Goal: Task Accomplishment & Management: Manage account settings

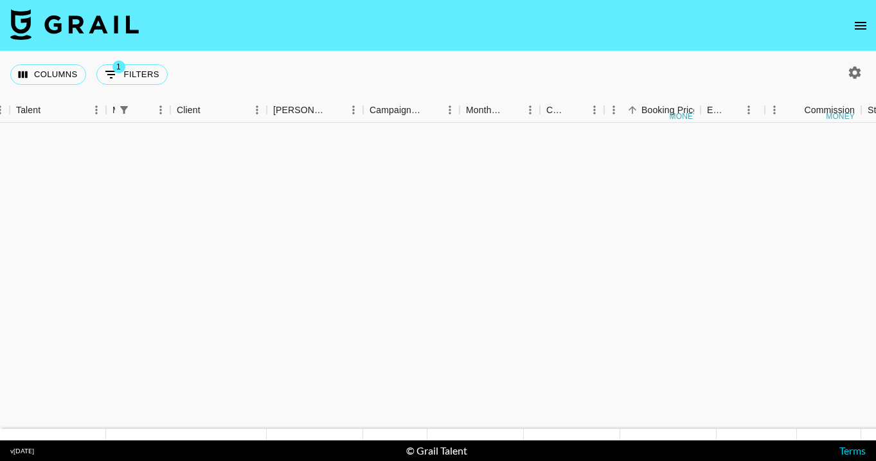
scroll to position [491, 257]
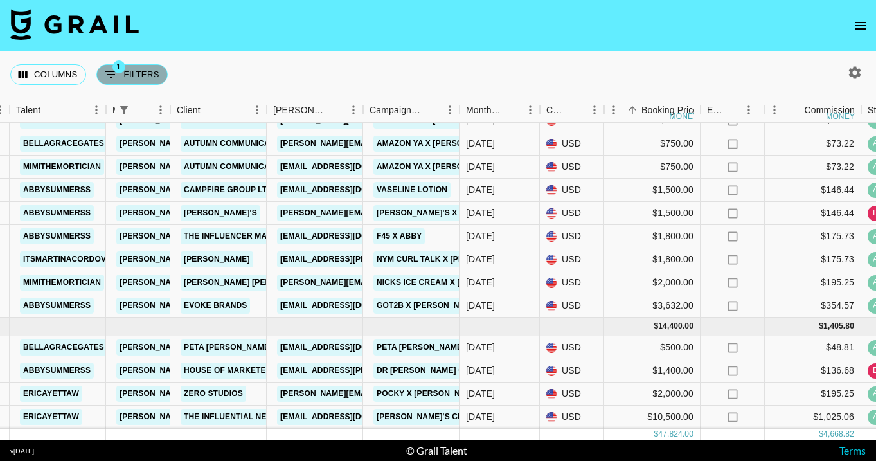
click at [138, 72] on button "1 Filters" at bounding box center [131, 74] width 71 height 21
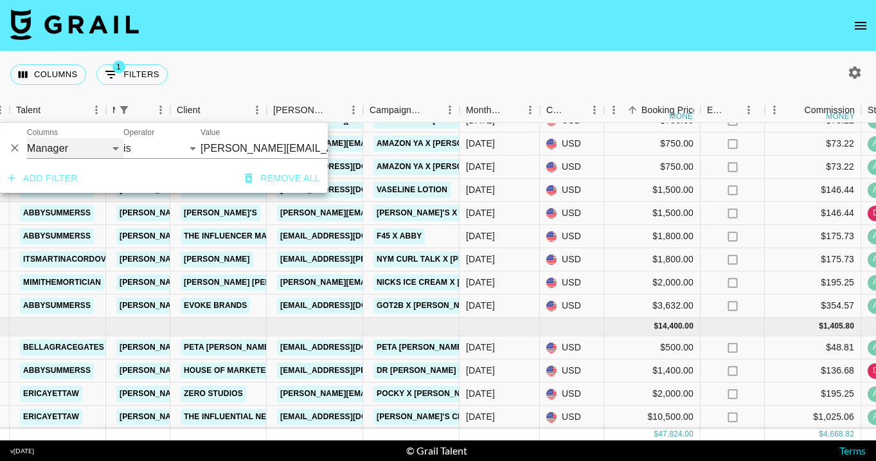
click at [96, 141] on select "Grail Platform ID Airtable ID Talent Manager Client Booker Campaign (Type) Date…" at bounding box center [75, 148] width 96 height 21
select select "monthDue2"
click at [230, 150] on select "Aug '26 Jul '26 Jun '26 May '26 Apr '26 Mar '26 Feb '26 Jan '26 Dec '25 Nov '25…" at bounding box center [225, 148] width 49 height 21
select select "Aug '25"
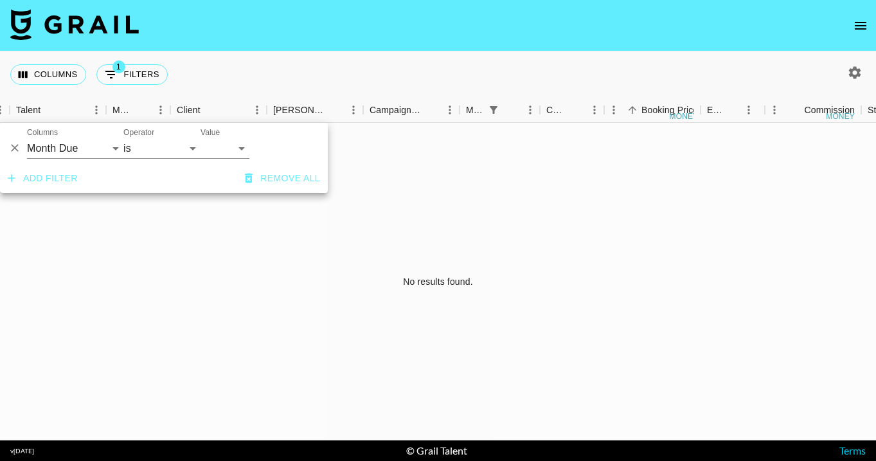
click at [467, 40] on nav at bounding box center [438, 25] width 876 height 51
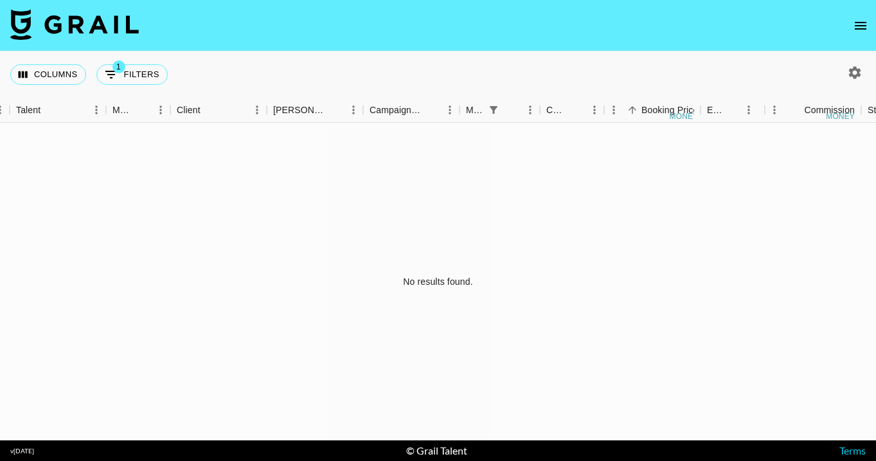
click at [860, 75] on icon "button" at bounding box center [855, 72] width 12 height 12
select select "May '25"
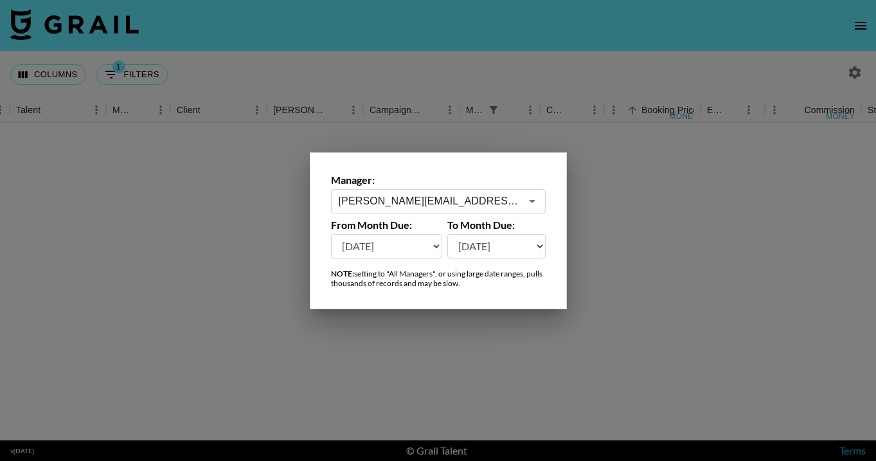
click at [471, 188] on div "Manager: jocelyn@grail-talent.com ​" at bounding box center [438, 194] width 215 height 40
click at [471, 198] on input "jocelyn@grail-talent.com" at bounding box center [430, 201] width 182 height 15
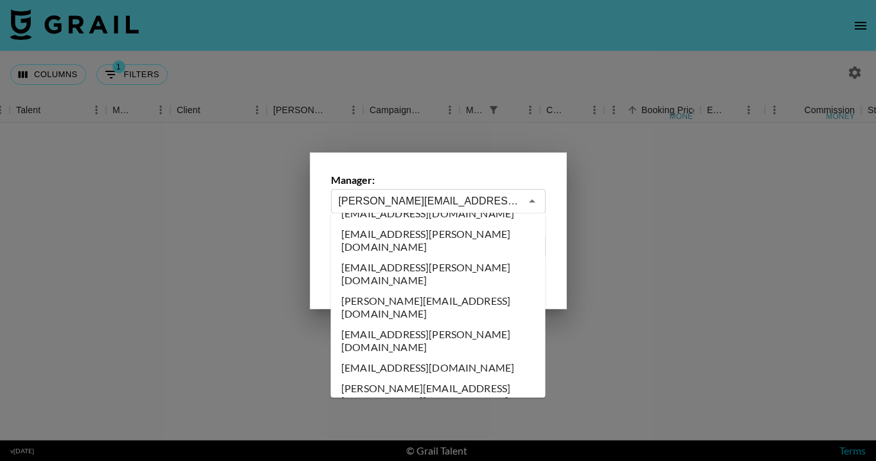
scroll to position [0, 0]
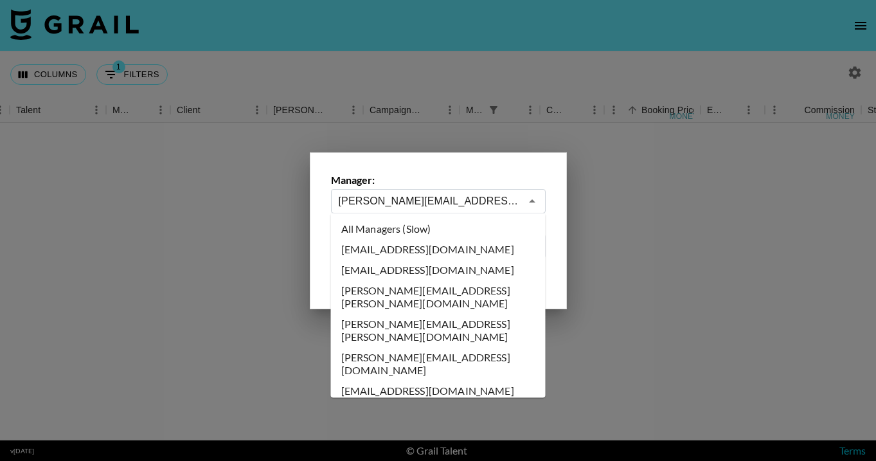
click at [489, 233] on li "All Managers (Slow)" at bounding box center [438, 229] width 215 height 21
type input "All Managers (Slow)"
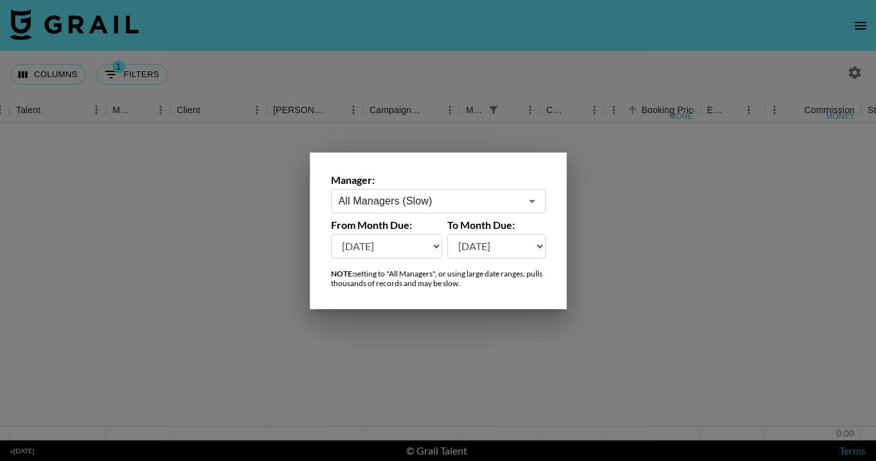
click at [324, 73] on div at bounding box center [438, 230] width 876 height 461
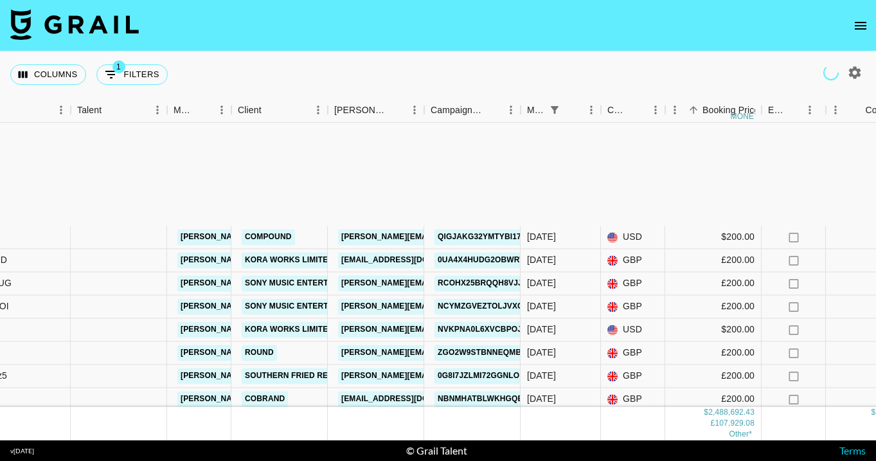
scroll to position [2221, 196]
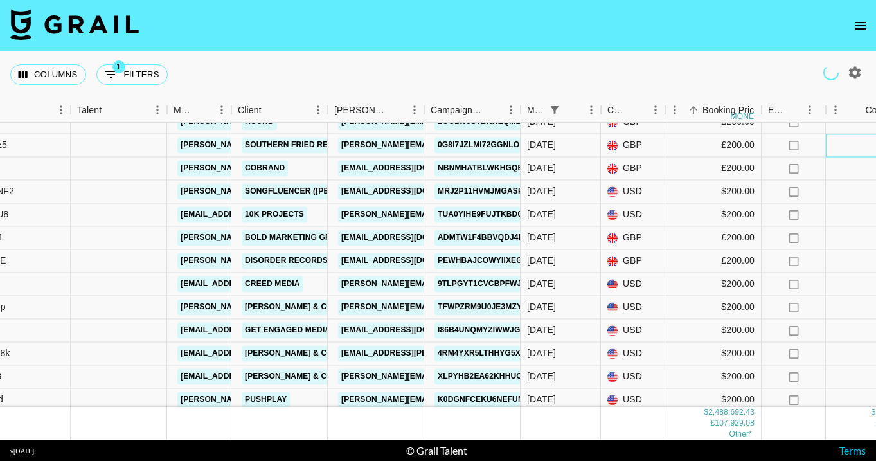
click at [873, 145] on div "£19.53" at bounding box center [874, 145] width 96 height 23
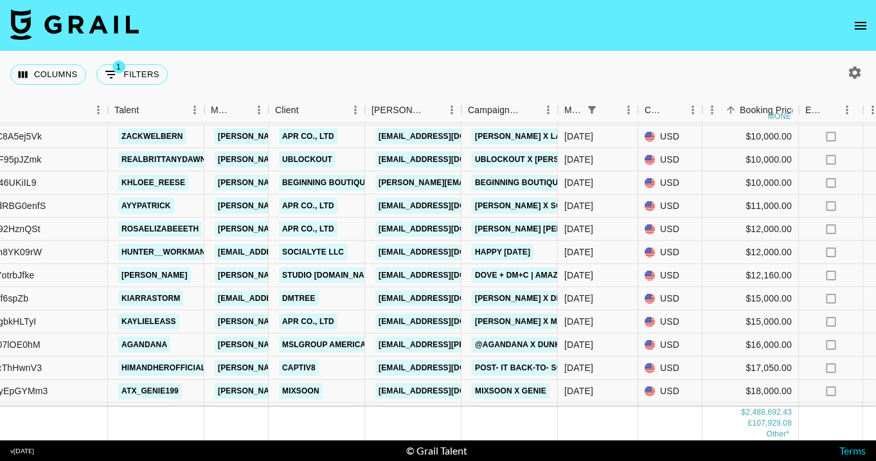
scroll to position [40325, 159]
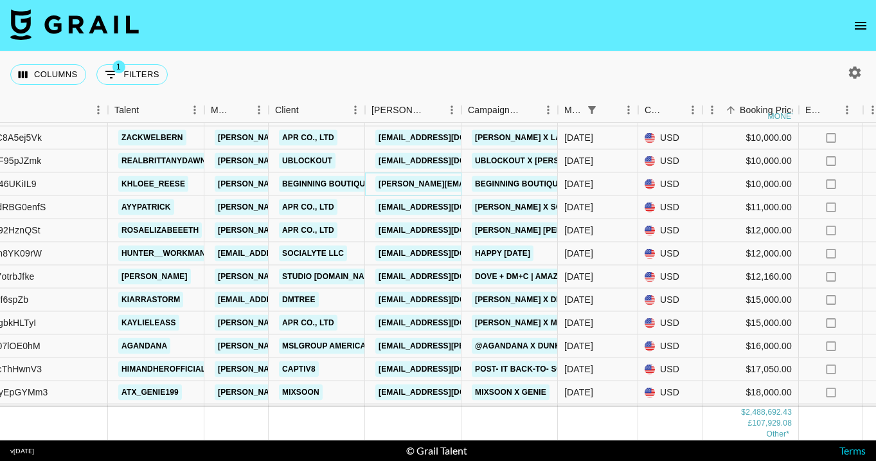
click at [422, 182] on link "tamika@beginningboutique.com.au" at bounding box center [480, 184] width 210 height 16
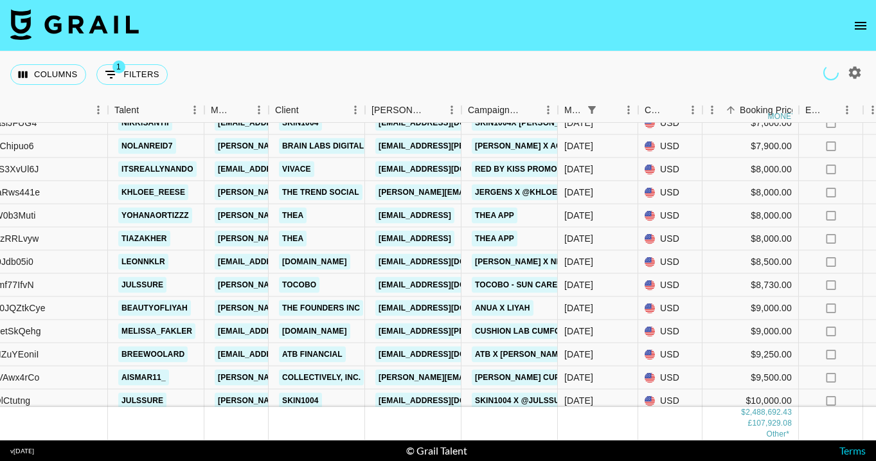
scroll to position [39984, 159]
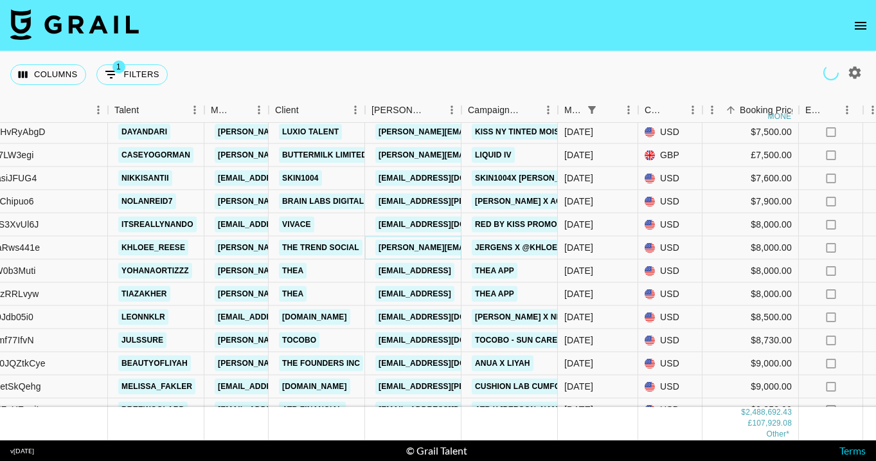
click at [446, 244] on link "lanie@thetrendsocial.com" at bounding box center [480, 248] width 210 height 16
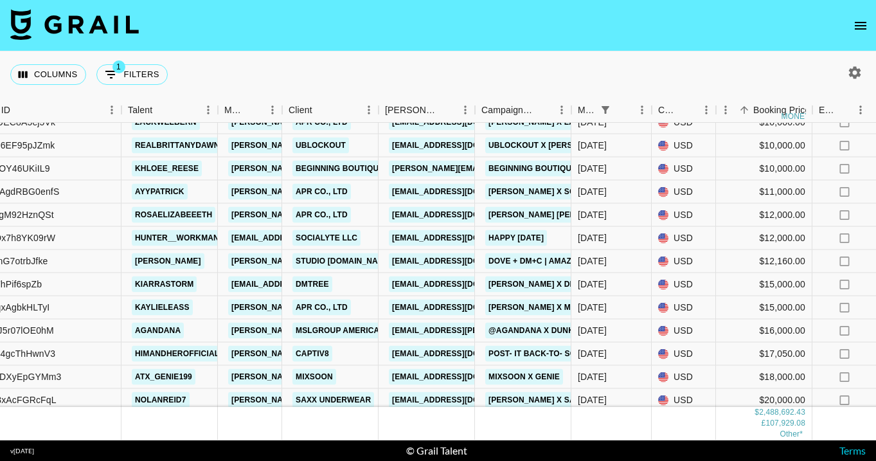
scroll to position [40354, 145]
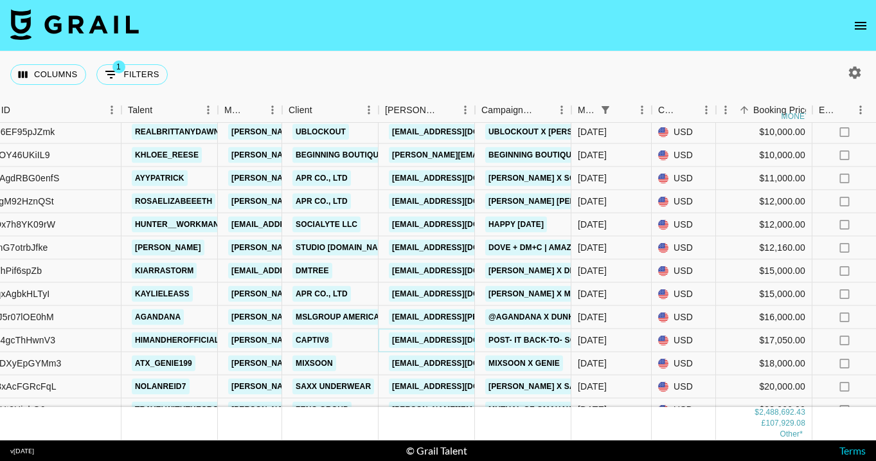
click at [442, 335] on link "sajdinovich@captiv8.io" at bounding box center [461, 340] width 144 height 16
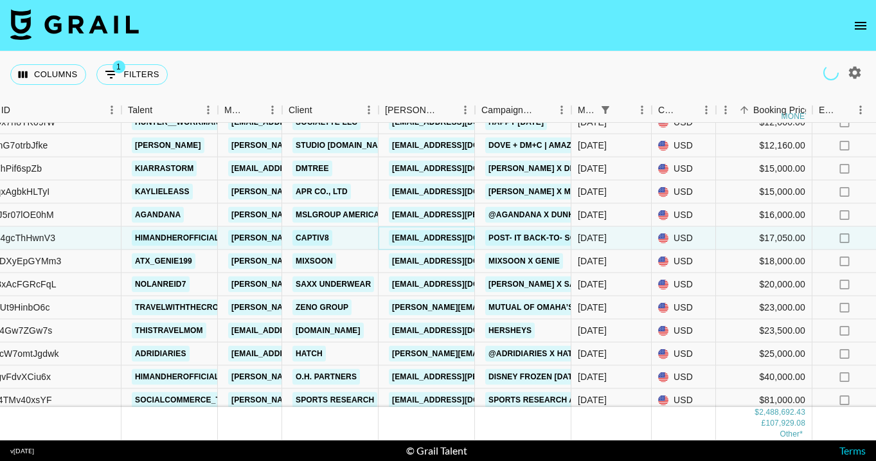
scroll to position [40460, 145]
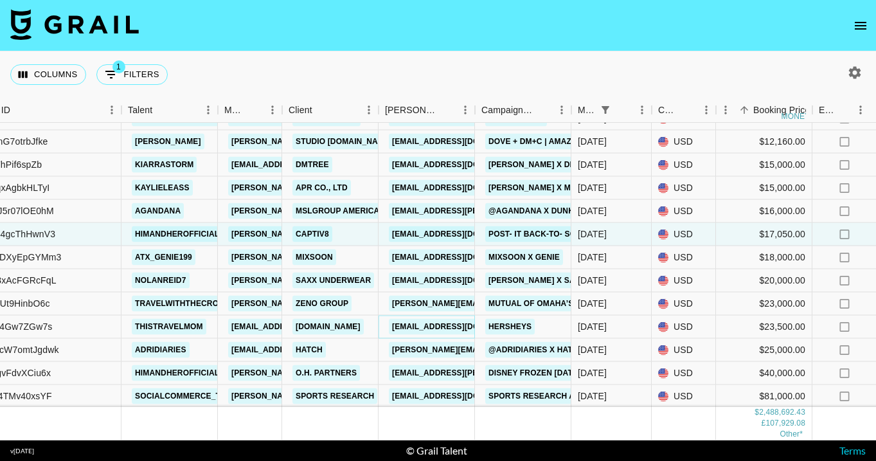
click at [437, 325] on link "sclark@influential.co" at bounding box center [461, 327] width 144 height 16
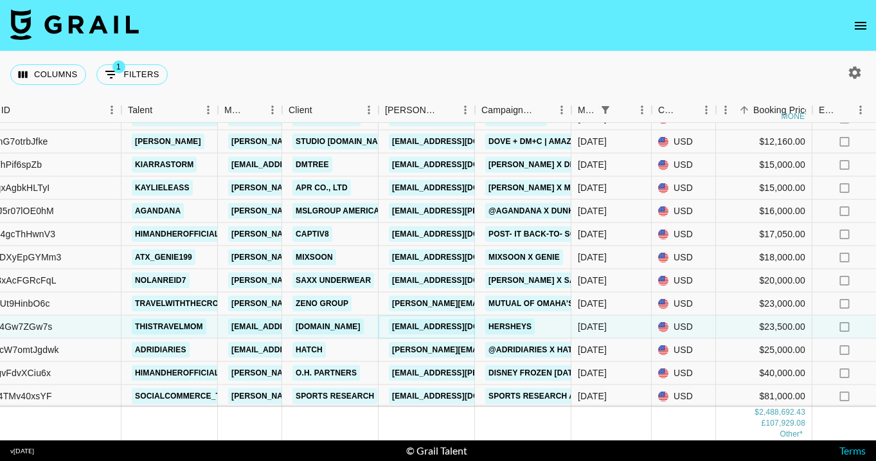
scroll to position [40462, 145]
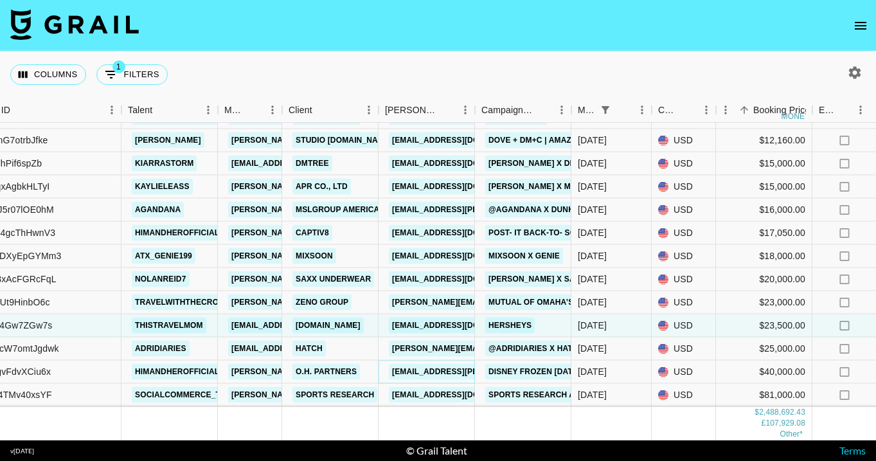
click at [440, 373] on link "Alexa.B.Stoczko@disney.com" at bounding box center [494, 372] width 210 height 16
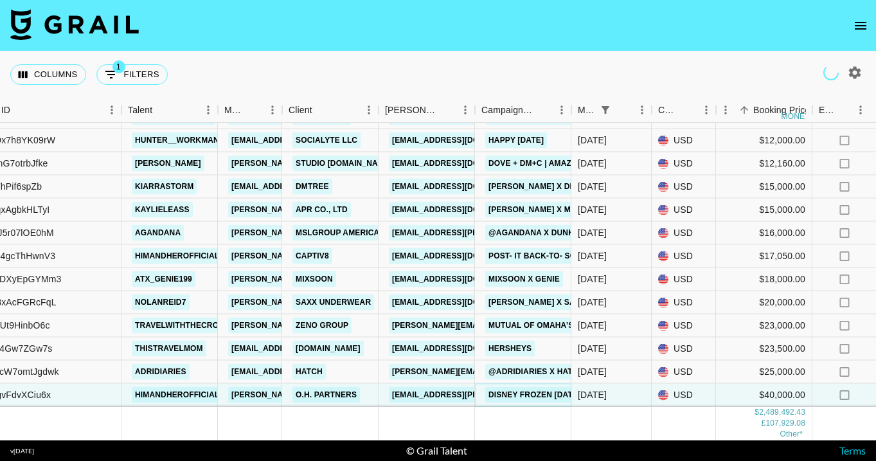
click at [539, 395] on link "Disney Frozen Sister's Day 2025" at bounding box center [534, 395] width 98 height 16
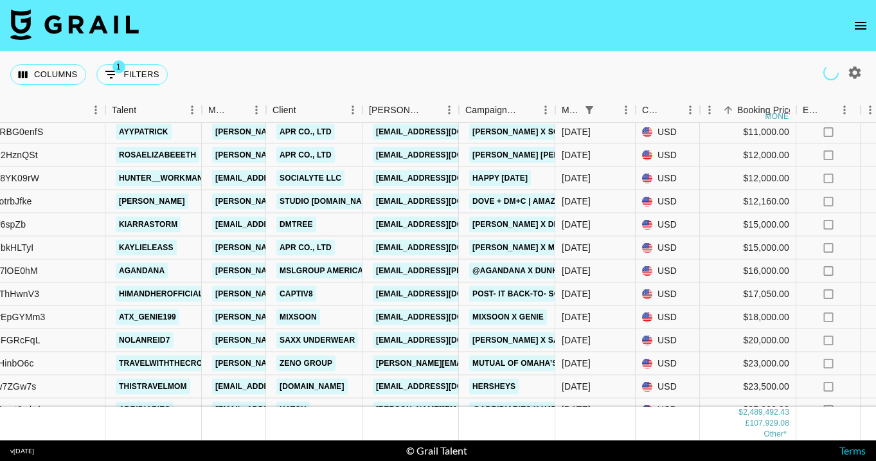
scroll to position [40420, 161]
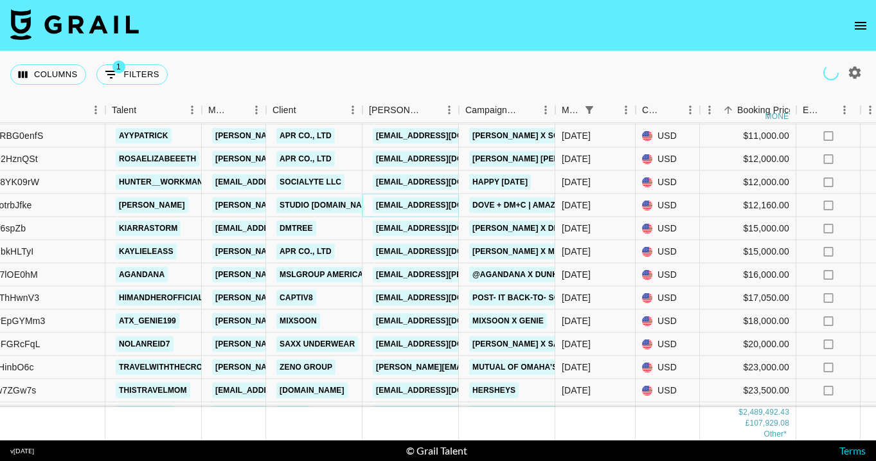
click at [422, 208] on link "kayceem@obvious.ly" at bounding box center [445, 205] width 144 height 16
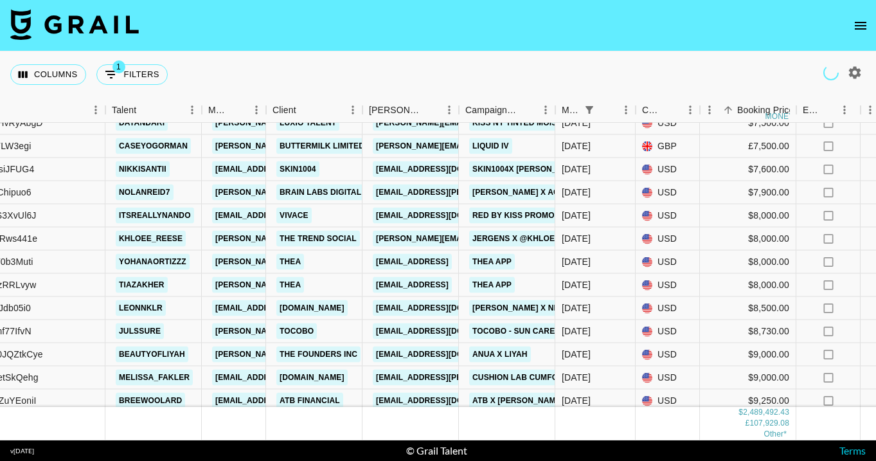
scroll to position [39994, 161]
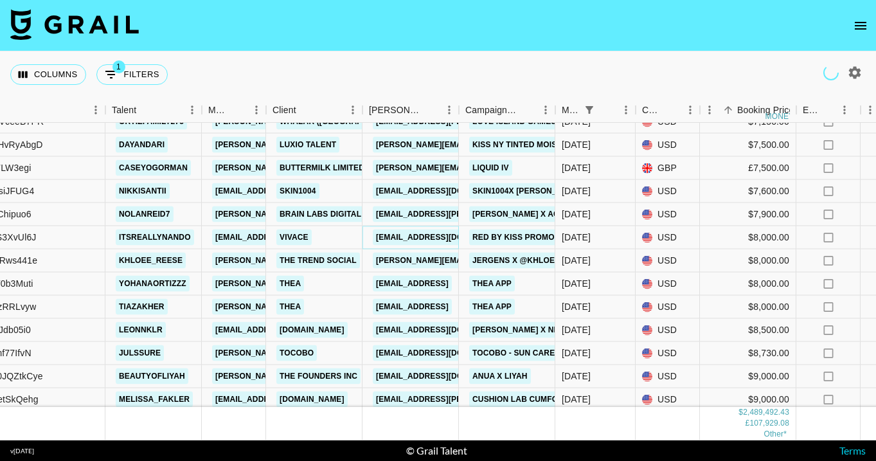
click at [424, 237] on link "shchoi2@ivyent.com" at bounding box center [445, 238] width 144 height 16
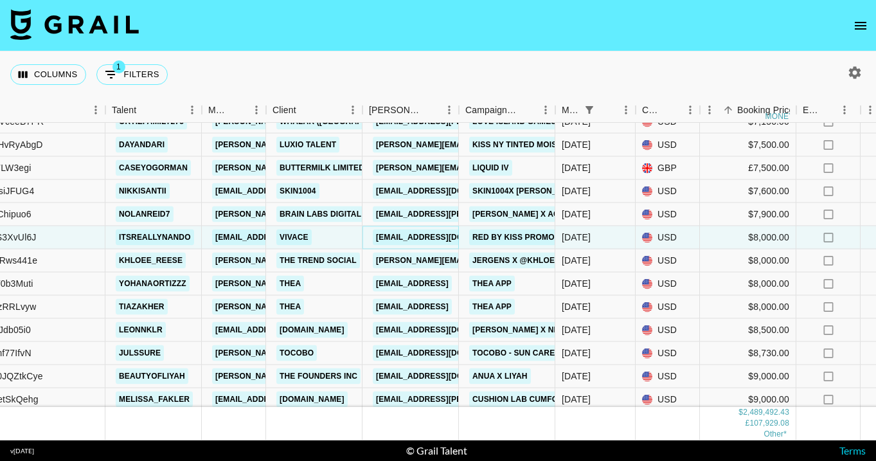
scroll to position [40079, 161]
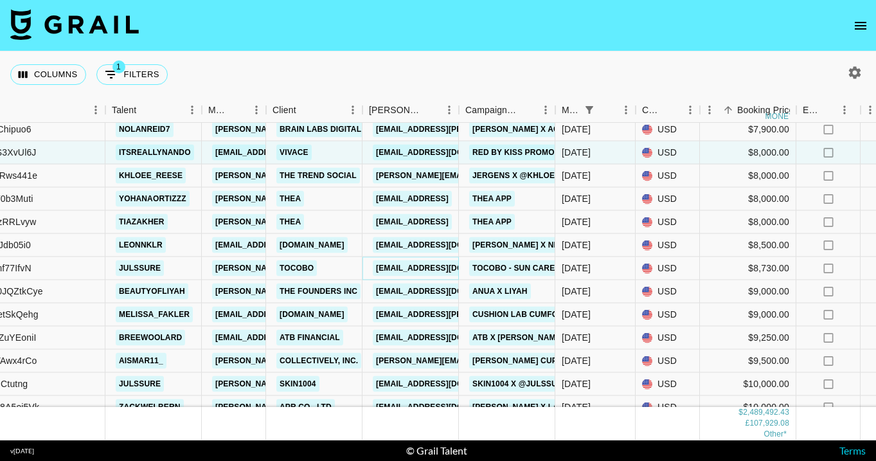
click at [419, 270] on link "tocobolatam@thepicton.com" at bounding box center [445, 268] width 144 height 16
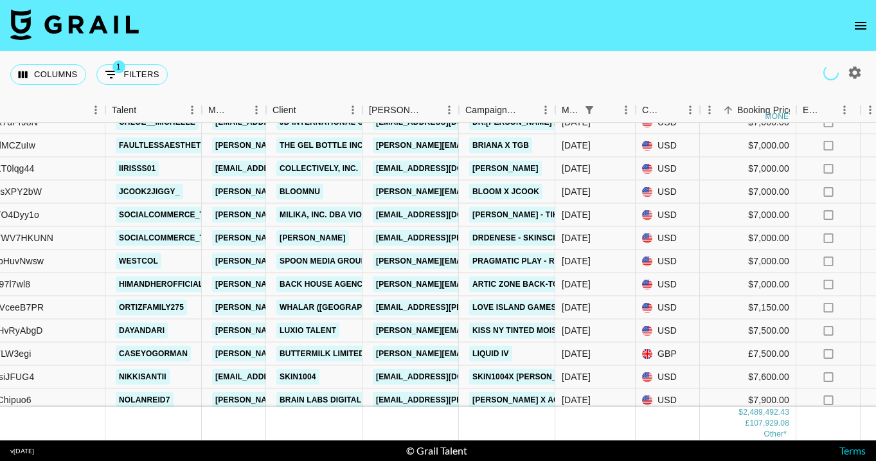
scroll to position [39792, 161]
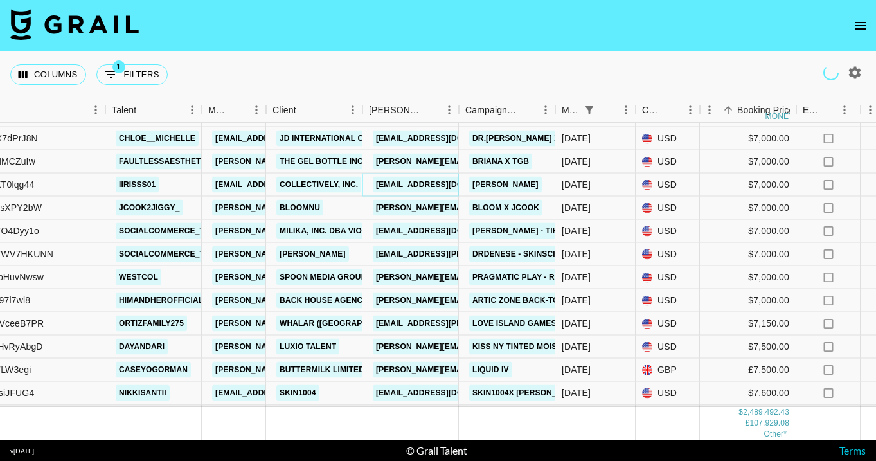
click at [407, 182] on link "priscila@collectivelyinc.com" at bounding box center [445, 185] width 144 height 16
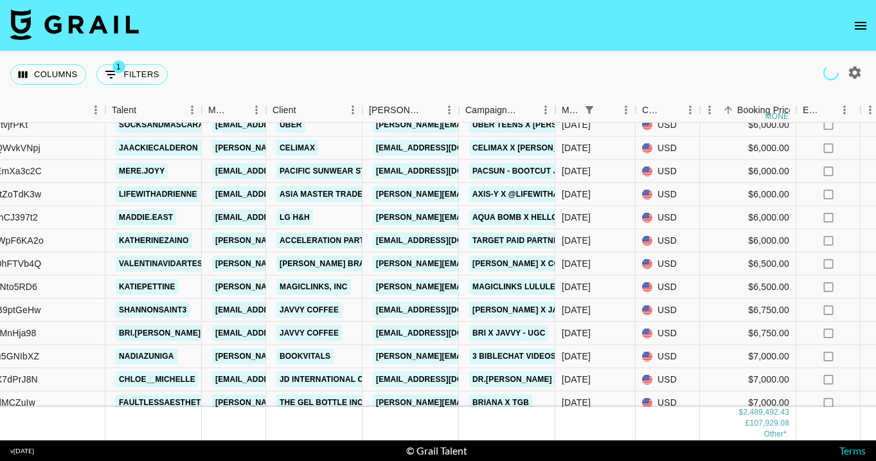
scroll to position [39546, 161]
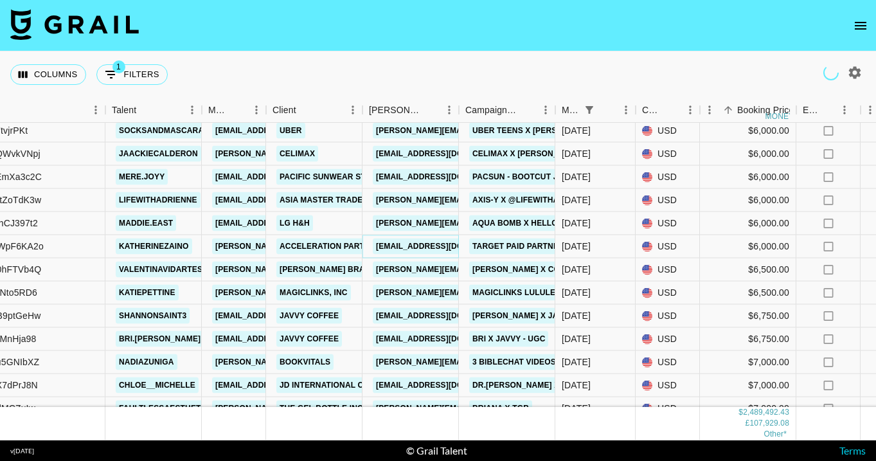
click at [419, 247] on link "klapella@accelerationpartners.com" at bounding box center [445, 247] width 144 height 16
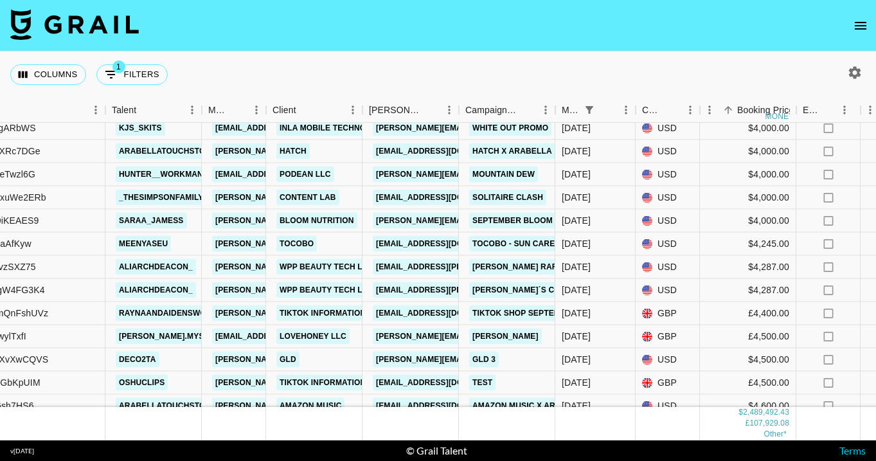
scroll to position [37920, 161]
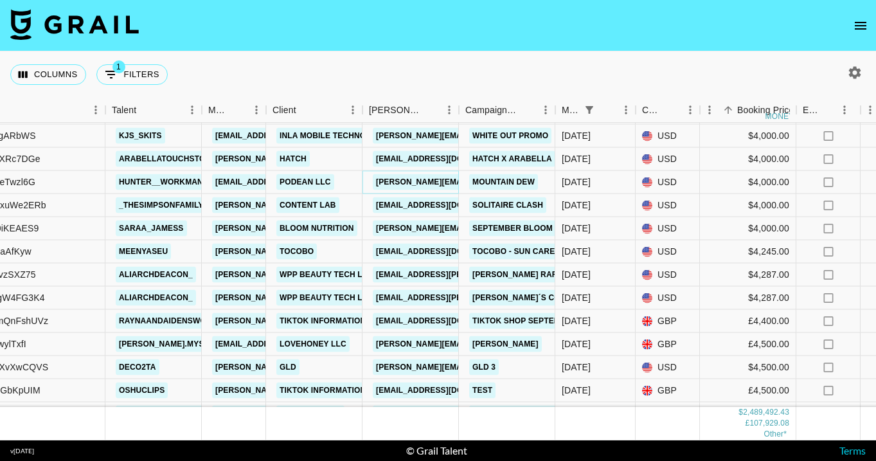
click at [422, 185] on link "jess@livecraftglobal.com" at bounding box center [478, 182] width 210 height 16
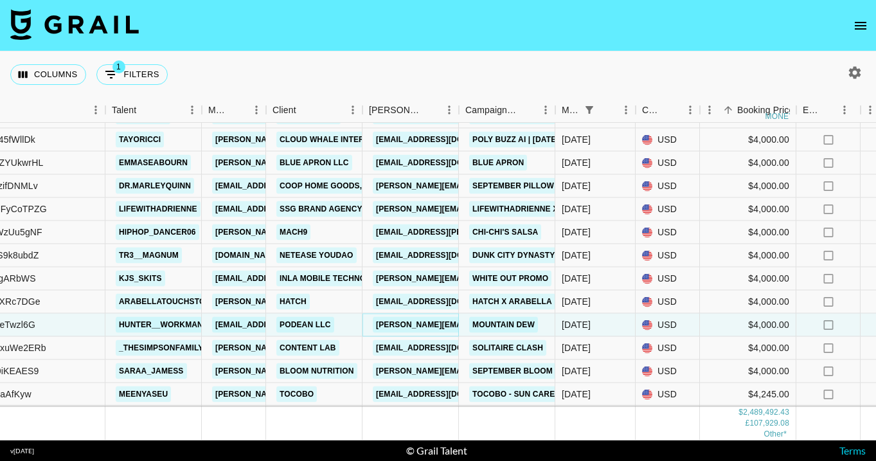
scroll to position [37752, 161]
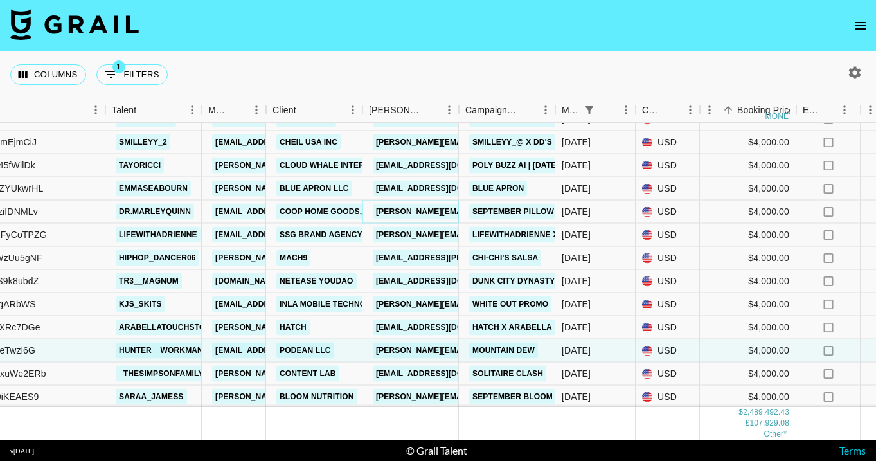
click at [419, 210] on link "amanda@bysuperbloom.com" at bounding box center [478, 212] width 210 height 16
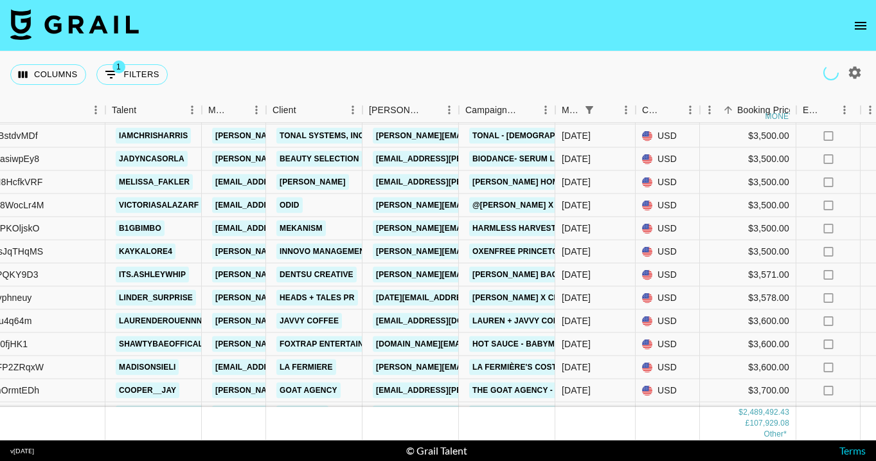
scroll to position [36956, 161]
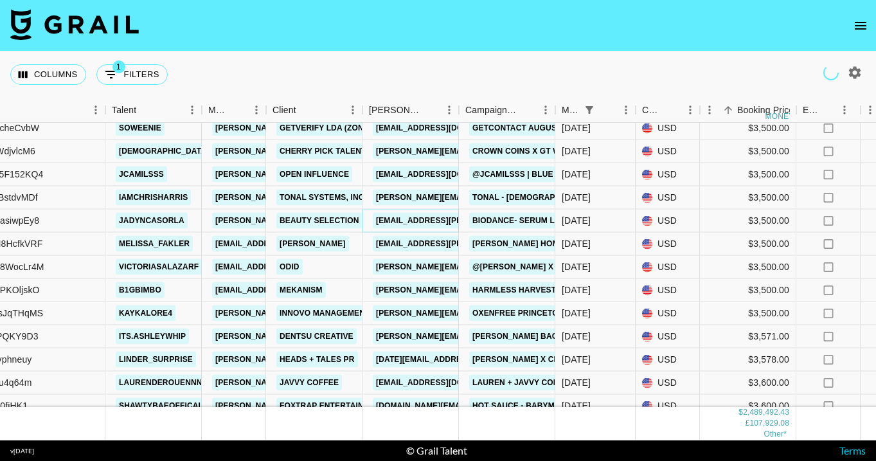
click at [438, 221] on link "yoonsoo.choi@beautyselection.co.kr" at bounding box center [478, 221] width 210 height 16
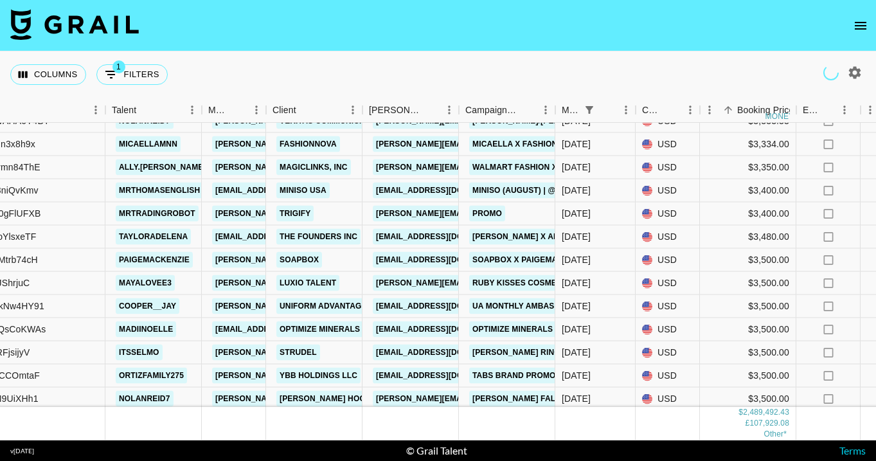
scroll to position [36417, 161]
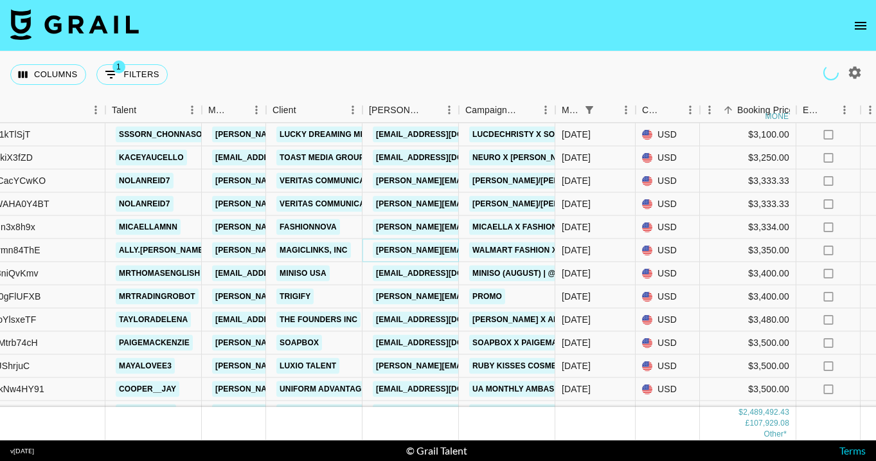
click at [397, 249] on link "alexis.zarycki@magiclinks.com" at bounding box center [511, 250] width 276 height 16
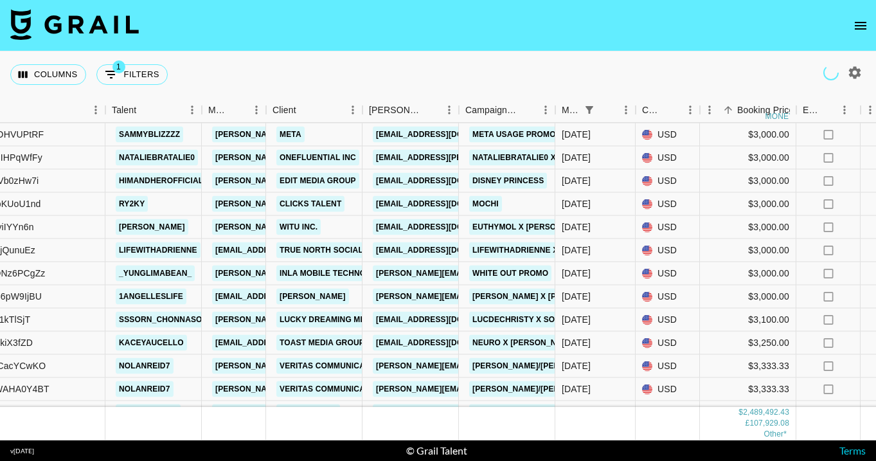
scroll to position [36231, 161]
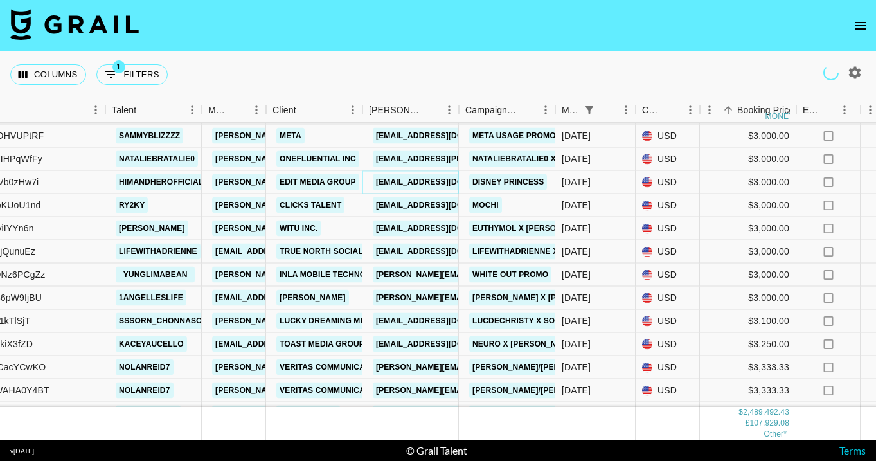
click at [401, 179] on link "maddie@editmediagroup.com" at bounding box center [445, 182] width 144 height 16
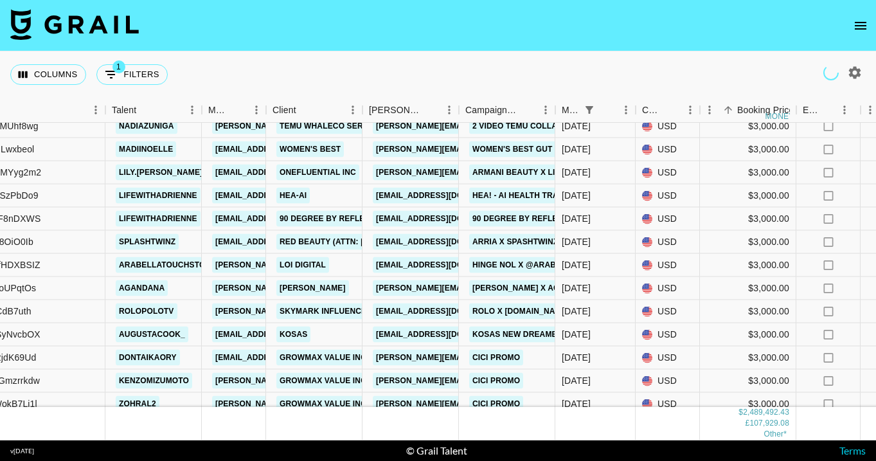
scroll to position [35471, 161]
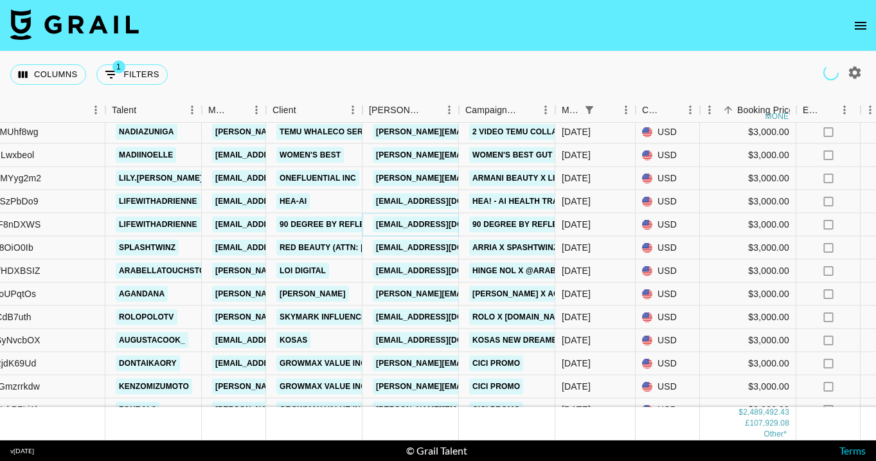
click at [414, 222] on link "elizabethwithrow@90degreebyreflex.com" at bounding box center [445, 225] width 144 height 16
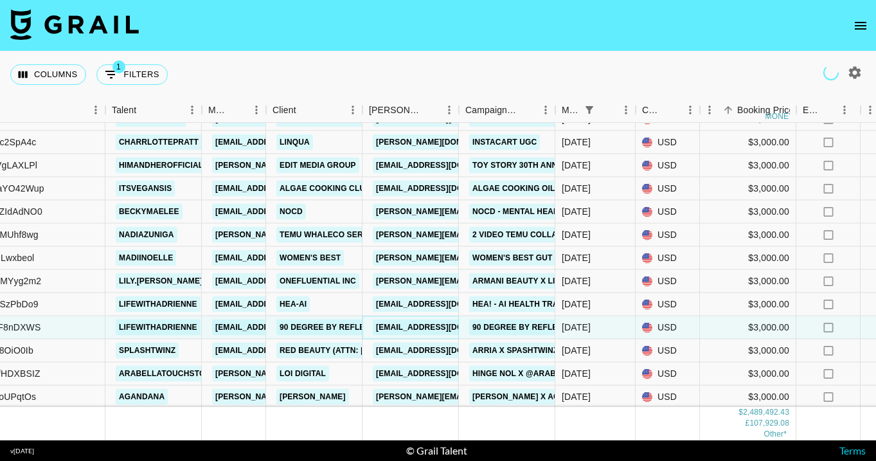
scroll to position [35356, 161]
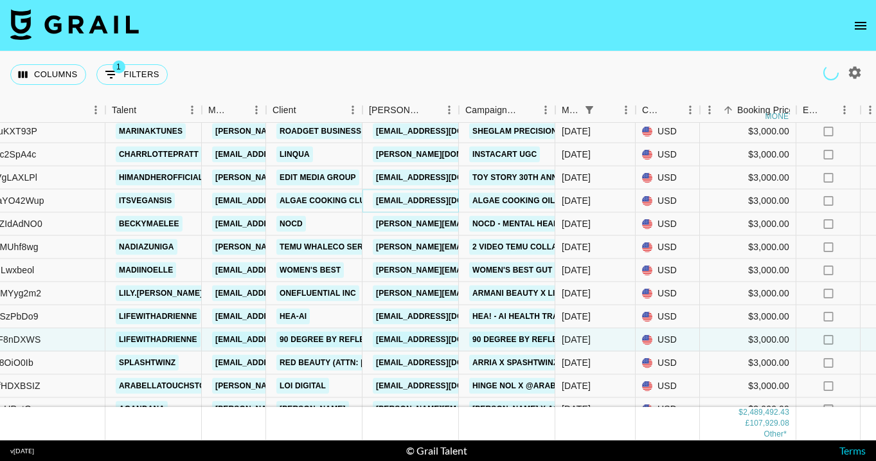
click at [404, 201] on link "chloe@algaecookingclub.com" at bounding box center [445, 201] width 144 height 16
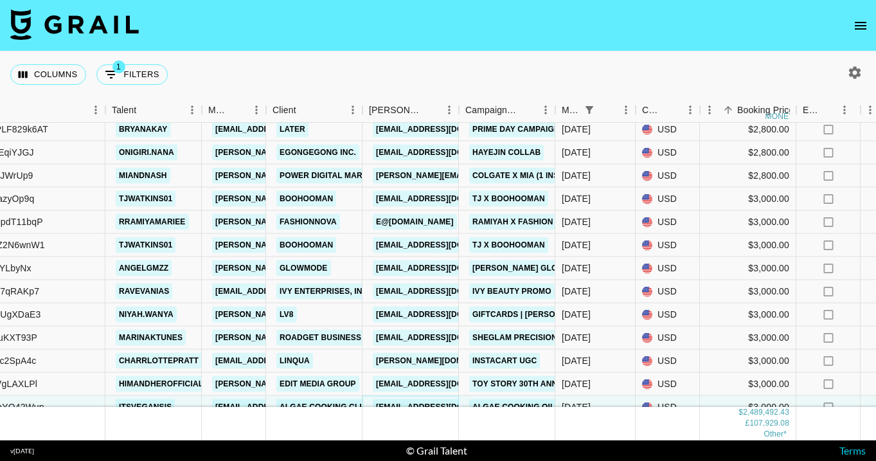
scroll to position [35131, 161]
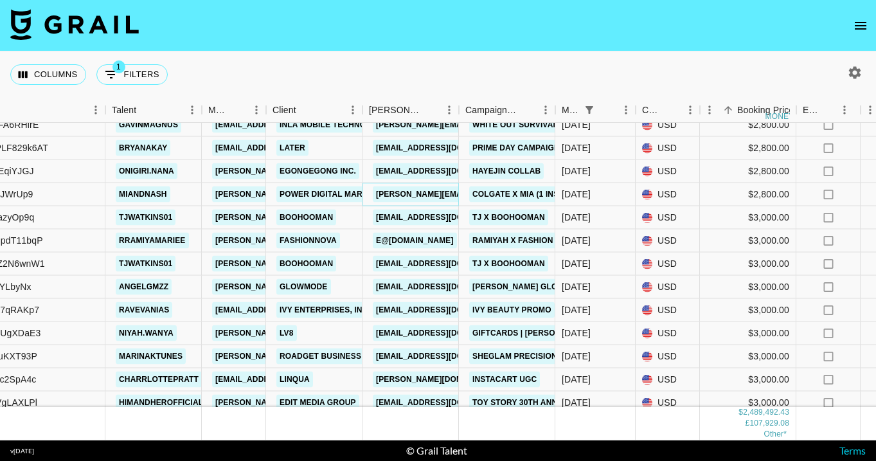
click at [429, 192] on link "emma.mathews@powerdigitalmarketinginc.com" at bounding box center [511, 194] width 276 height 16
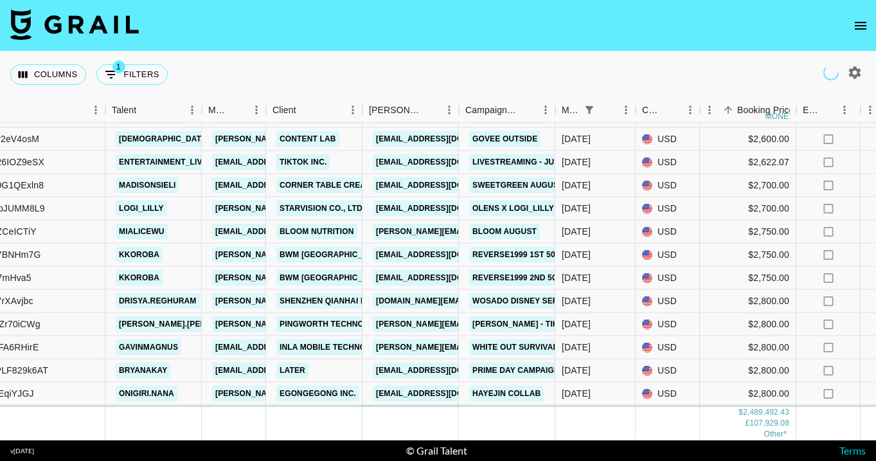
scroll to position [34805, 161]
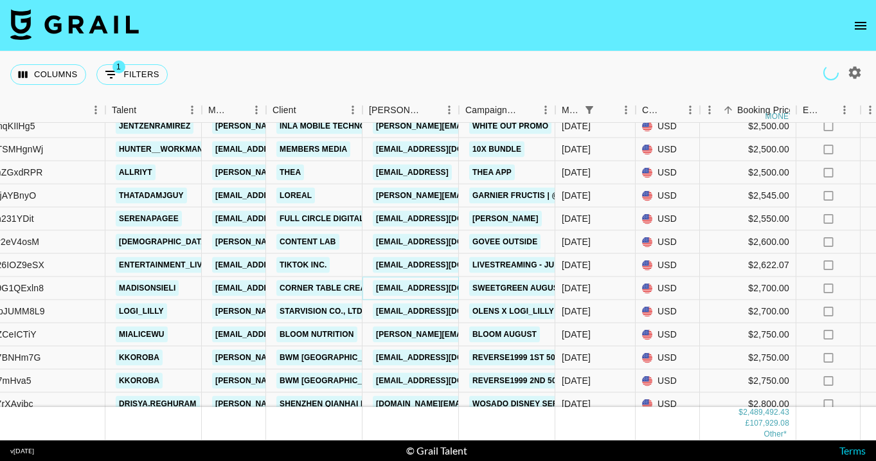
click at [426, 294] on link "claire@cornertablecreative.com" at bounding box center [445, 288] width 144 height 16
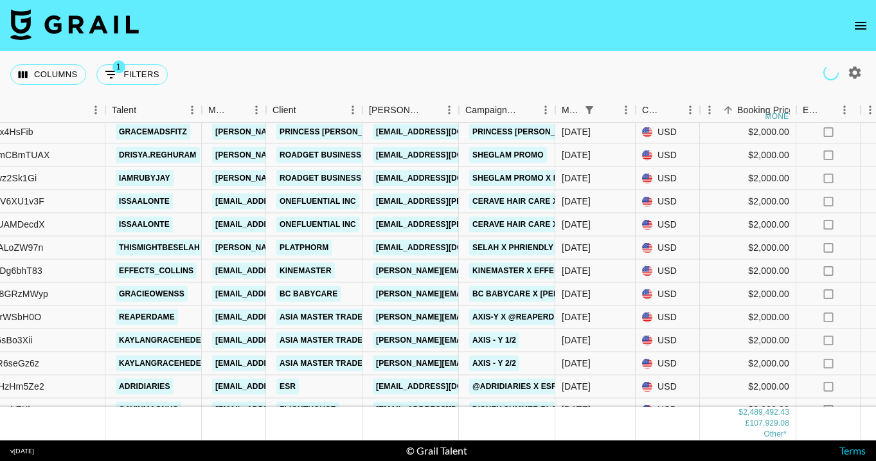
scroll to position [32922, 161]
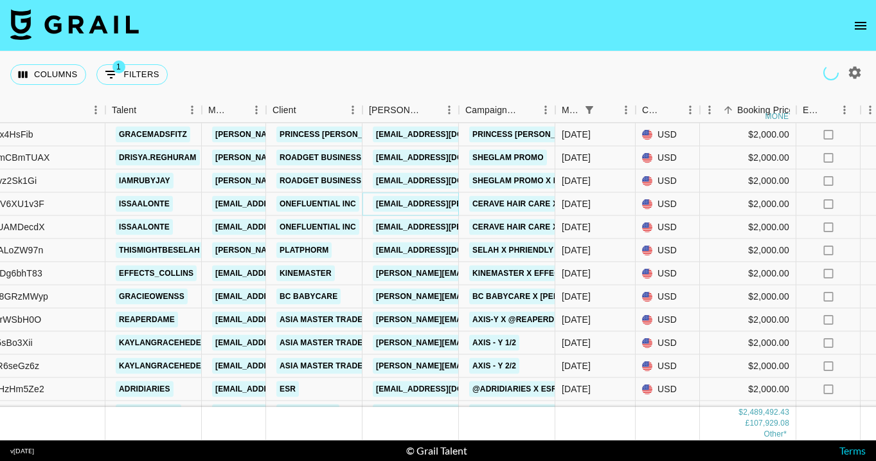
click at [406, 201] on link "angelique.govantes@onefluential.com" at bounding box center [478, 204] width 210 height 16
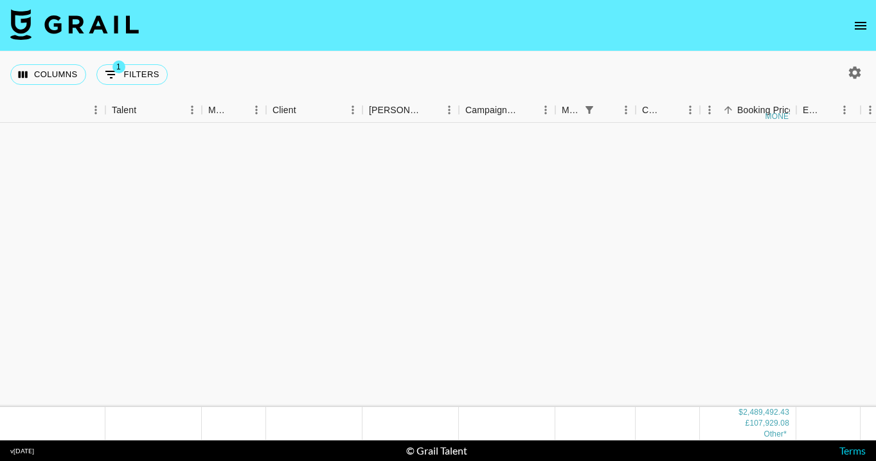
scroll to position [32256, 161]
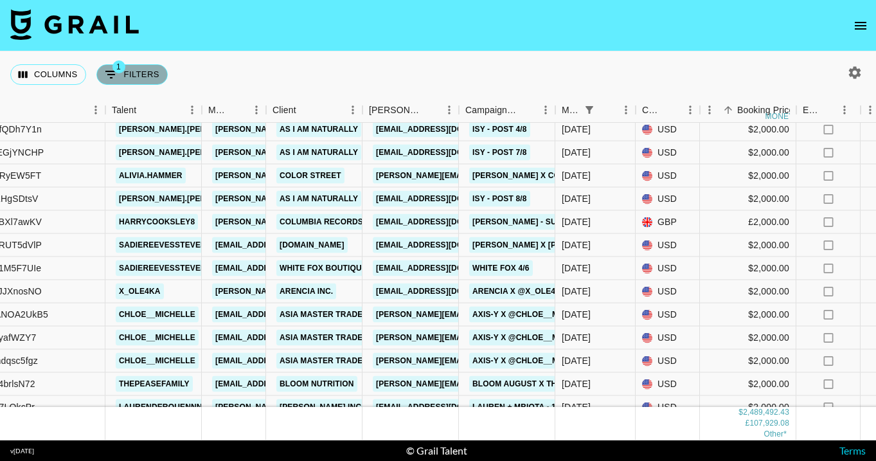
click at [126, 81] on button "1 Filters" at bounding box center [131, 74] width 71 height 21
select select "monthDue2"
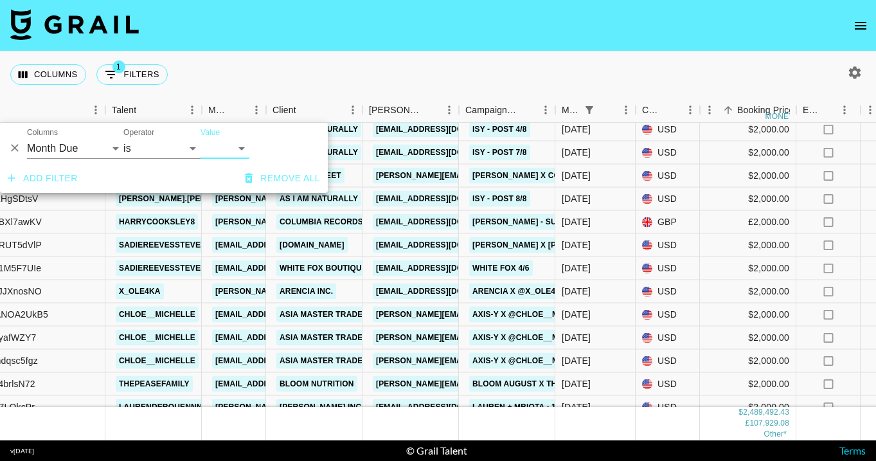
click at [217, 147] on select "Aug '26 Jul '26 Jun '26 May '26 Apr '26 Mar '26 Feb '26 Jan '26 Dec '25 Nov '25…" at bounding box center [225, 148] width 49 height 21
select select "Sep '25"
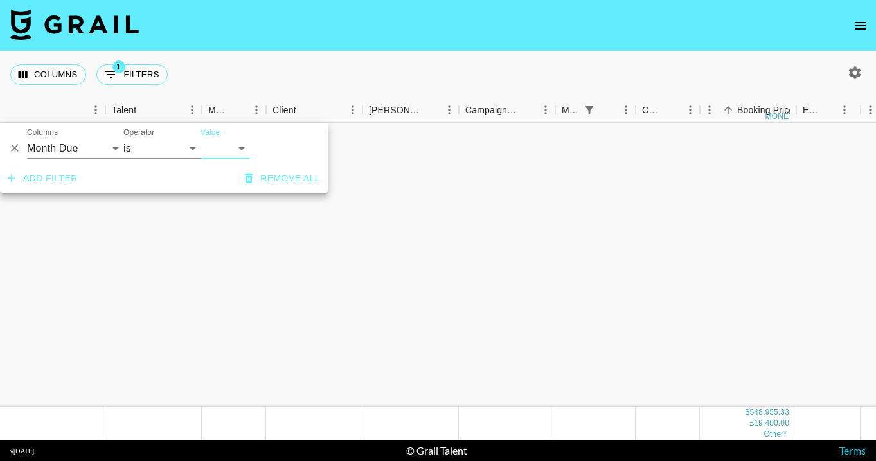
scroll to position [4160, 161]
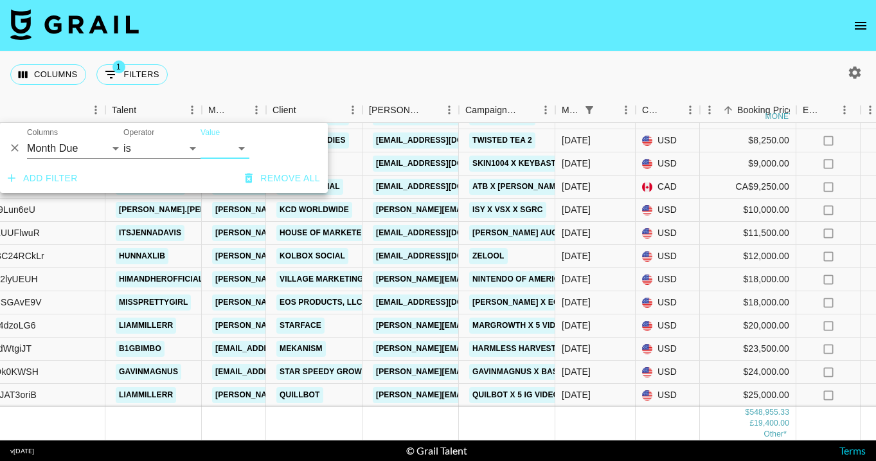
click at [323, 62] on div "Columns 1 Filters + Booking" at bounding box center [438, 74] width 876 height 46
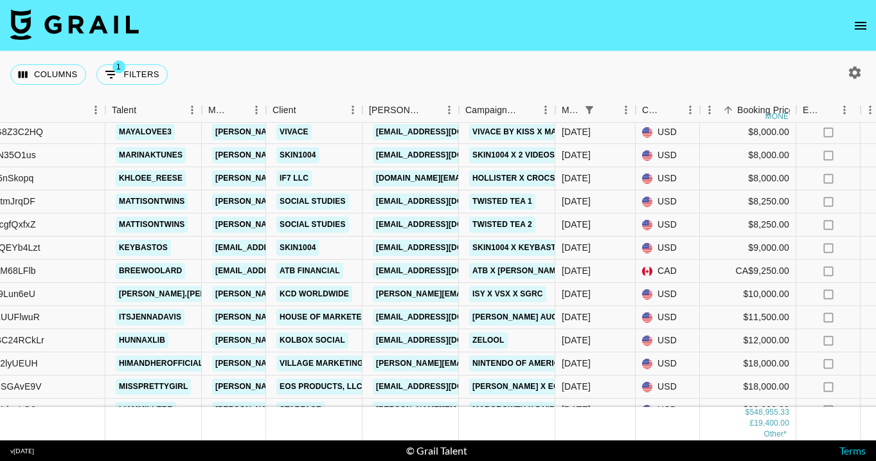
scroll to position [4070, 161]
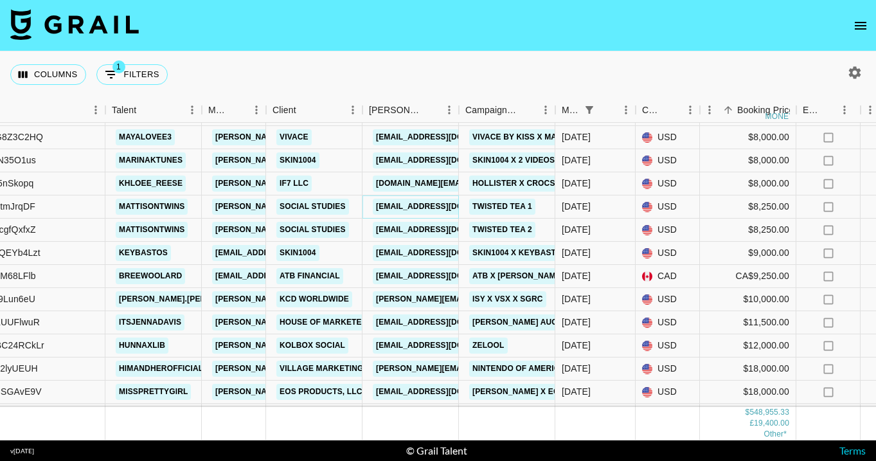
click at [421, 206] on link "lauren@socialstudies.io" at bounding box center [445, 207] width 144 height 16
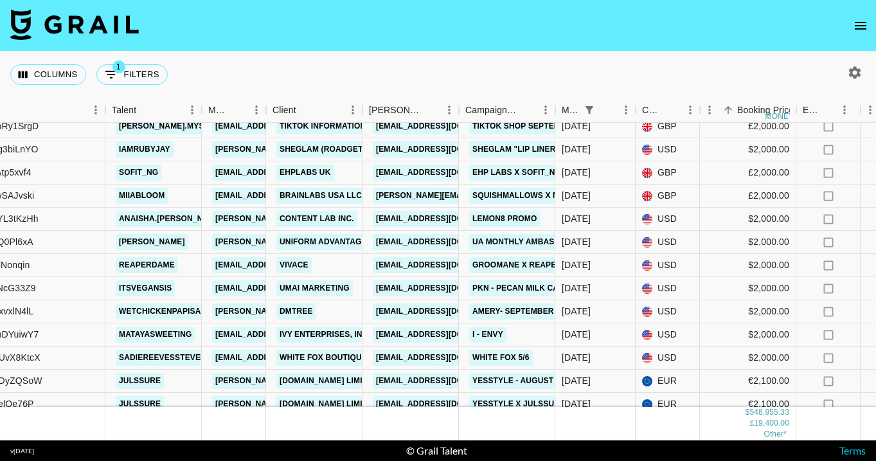
scroll to position [2251, 161]
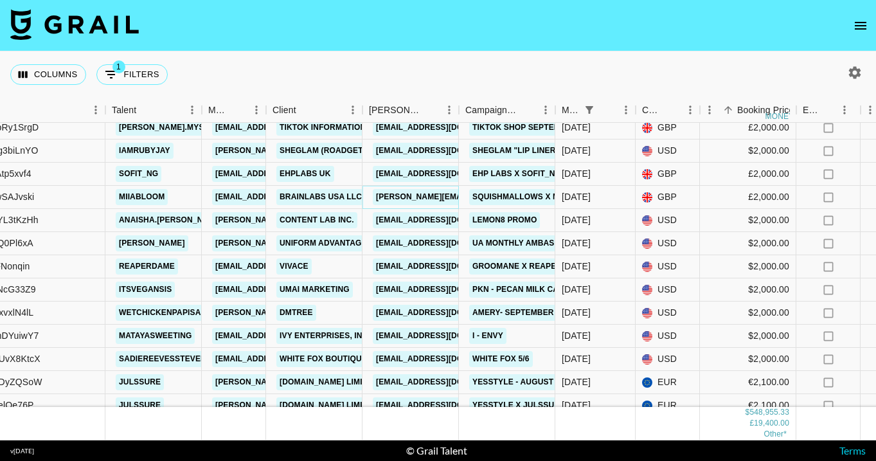
click at [416, 199] on link "laura.pomilia@brainlabsdigital.com" at bounding box center [511, 197] width 276 height 16
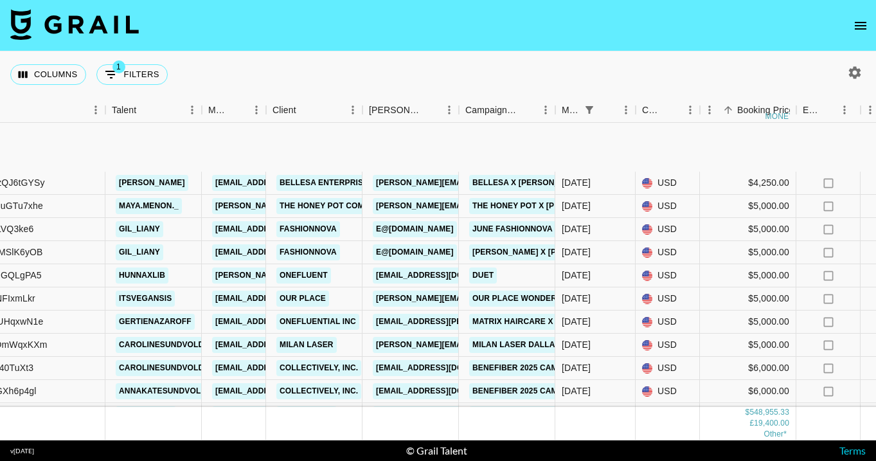
scroll to position [4160, 161]
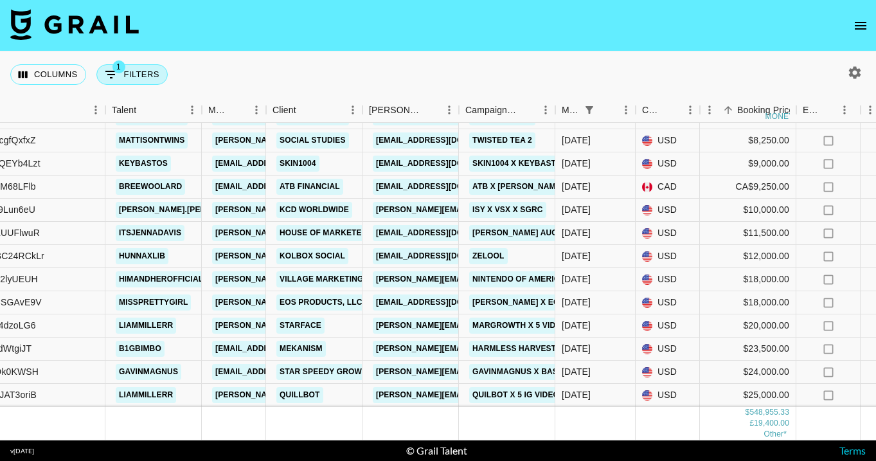
click at [137, 80] on button "1 Filters" at bounding box center [131, 74] width 71 height 21
select select "monthDue2"
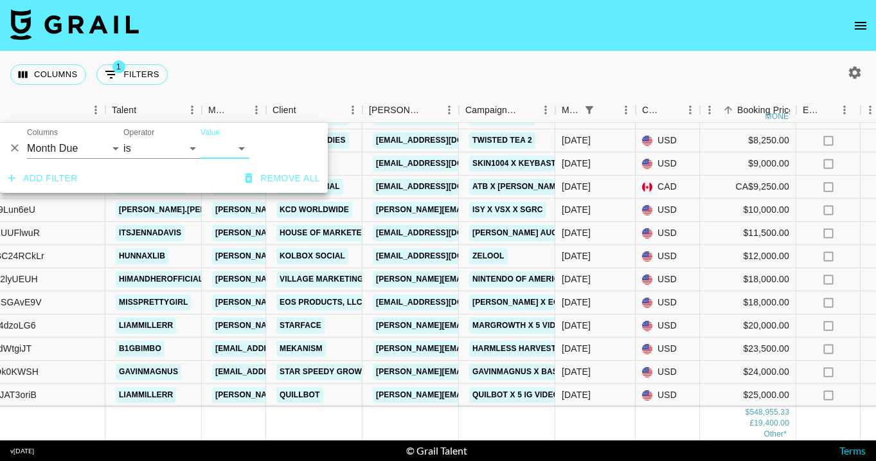
click at [218, 154] on select "Aug '26 Jul '26 Jun '26 May '26 Apr '26 Mar '26 Feb '26 Jan '26 Dec '25 Nov '25…" at bounding box center [225, 148] width 49 height 21
select select "Oct '25"
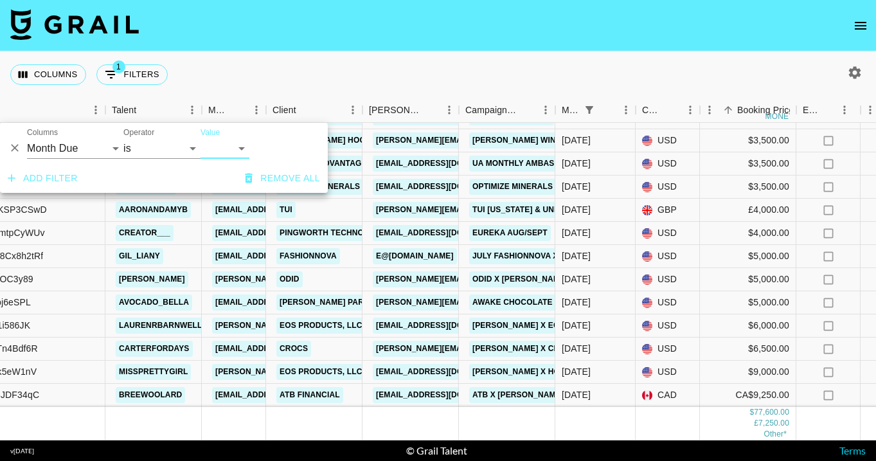
scroll to position [456, 161]
click at [340, 63] on div "Columns 1 Filters + Booking" at bounding box center [438, 74] width 876 height 46
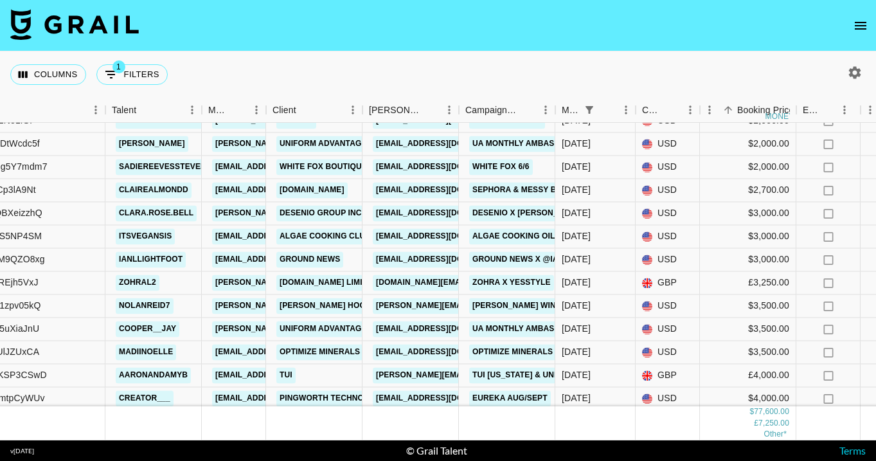
scroll to position [296, 161]
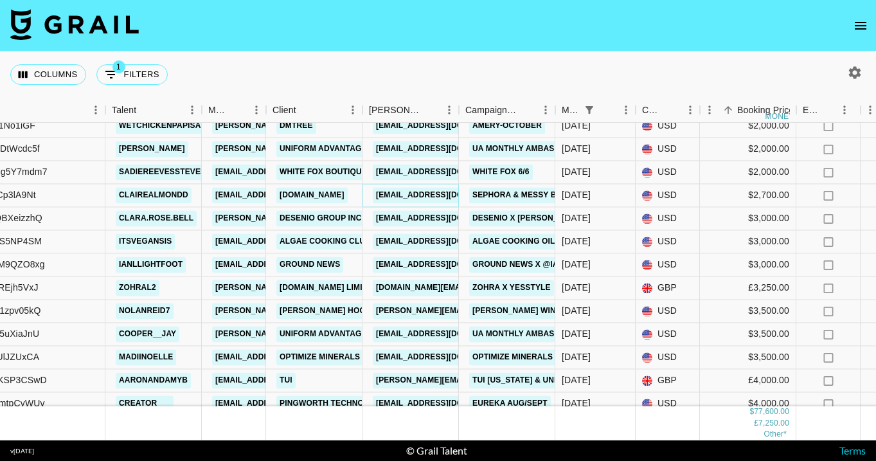
click at [437, 196] on link "jcarpenter@influential.co" at bounding box center [445, 195] width 144 height 16
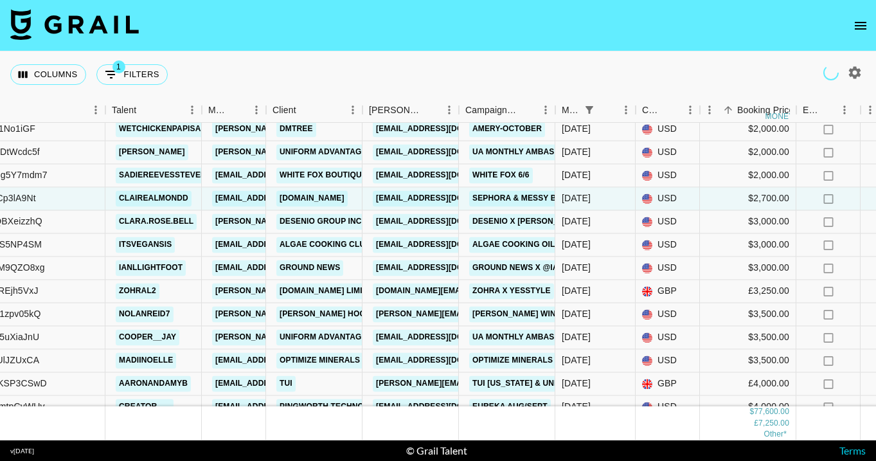
scroll to position [394, 161]
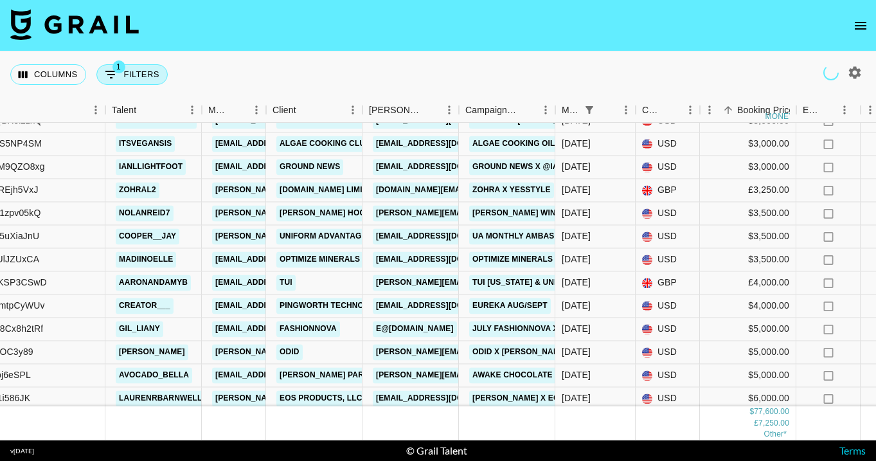
click at [125, 78] on button "1 Filters" at bounding box center [131, 74] width 71 height 21
select select "monthDue2"
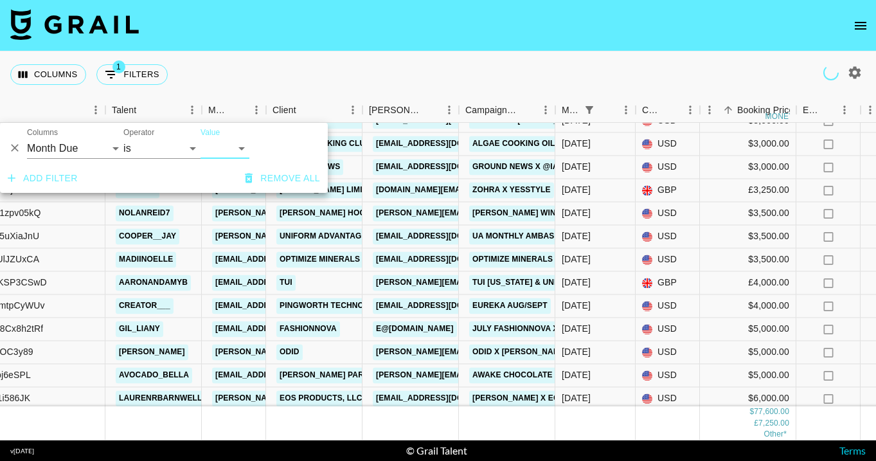
click at [226, 156] on select "Aug '26 Jul '26 Jun '26 May '26 Apr '26 Mar '26 Feb '26 Jan '26 Dec '25 Nov '25…" at bounding box center [225, 148] width 49 height 21
select select "Nov '25"
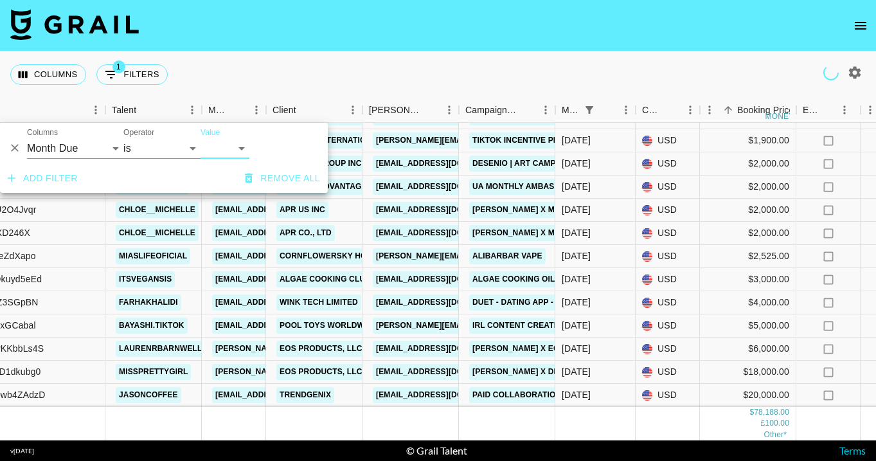
scroll to position [341, 161]
click at [395, 75] on div "Columns 1 Filters + Booking" at bounding box center [438, 74] width 876 height 46
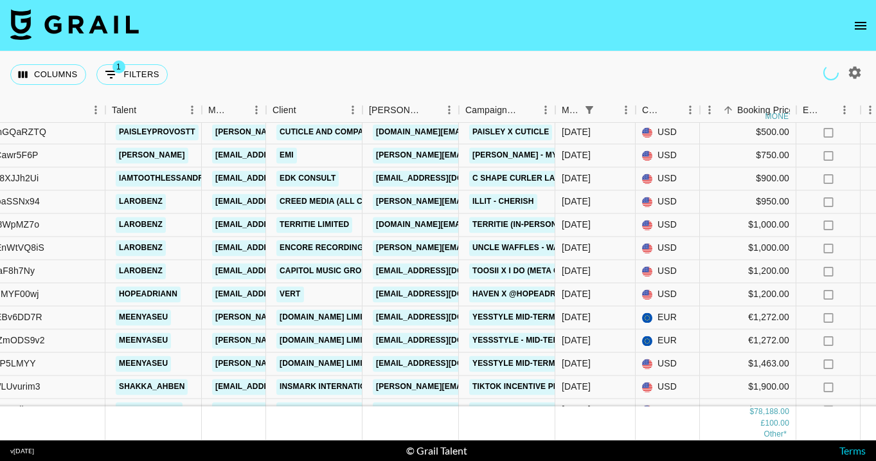
scroll to position [0, 161]
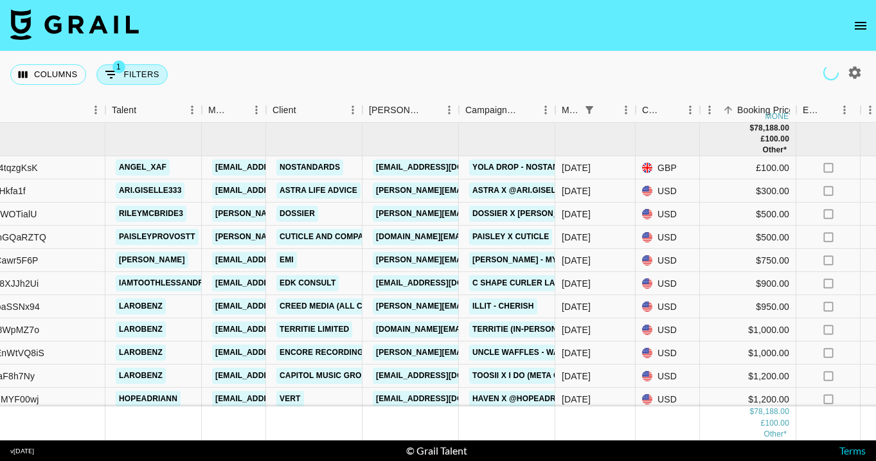
click at [133, 79] on button "1 Filters" at bounding box center [131, 74] width 71 height 21
select select "monthDue2"
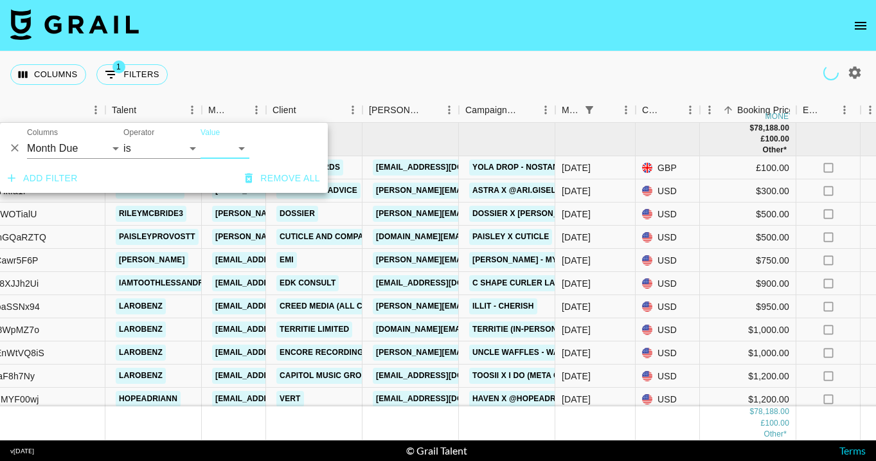
click at [233, 149] on select "Aug '26 Jul '26 Jun '26 May '26 Apr '26 Mar '26 Feb '26 Jan '26 Dec '25 Nov '25…" at bounding box center [225, 148] width 49 height 21
select select "Aug '25"
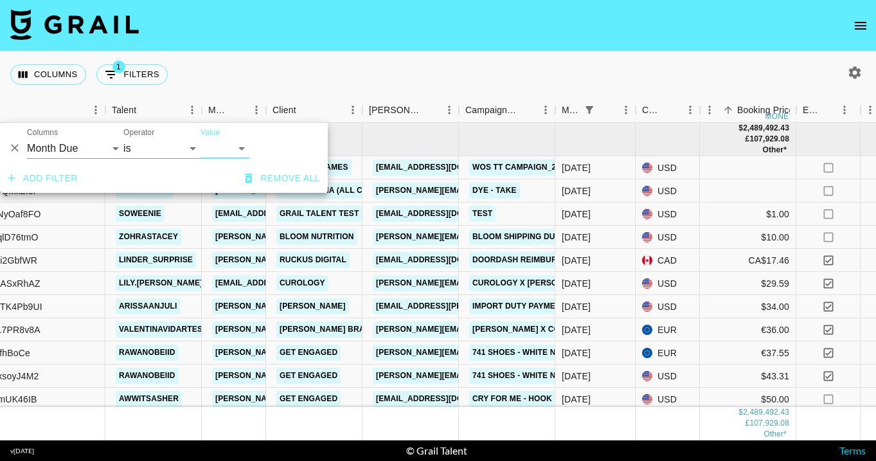
click at [337, 57] on div "Columns 1 Filters + Booking" at bounding box center [438, 74] width 876 height 46
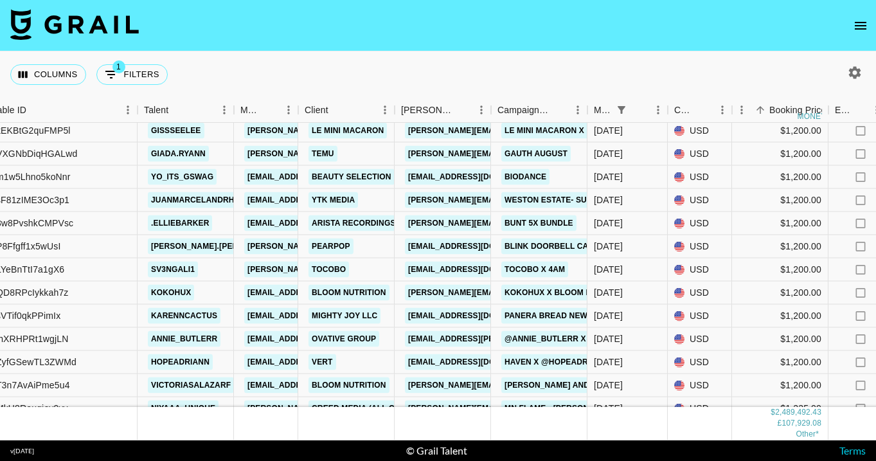
scroll to position [28095, 129]
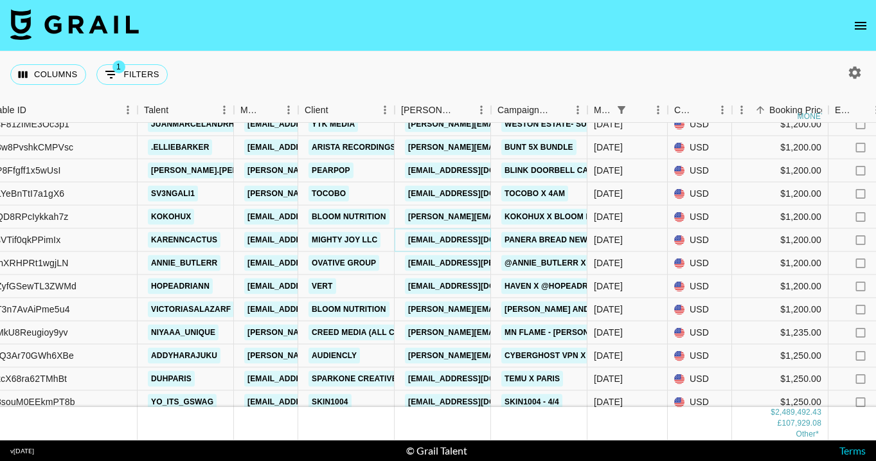
click at [455, 242] on link "[EMAIL_ADDRESS][DOMAIN_NAME]" at bounding box center [477, 240] width 144 height 16
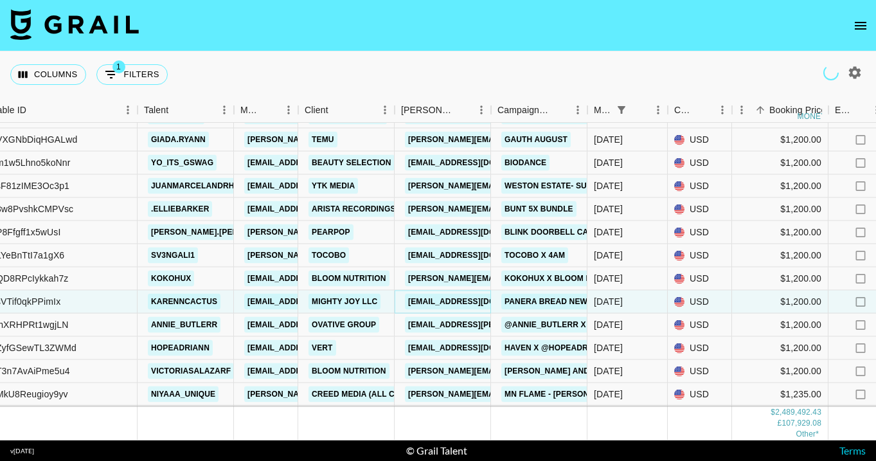
scroll to position [28013, 129]
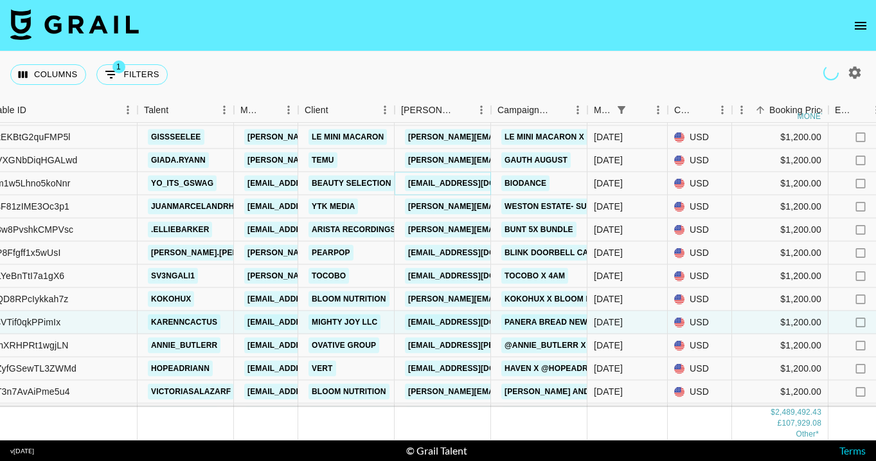
click at [451, 180] on link "sangwoo.byeon@beautyselection.co.kr" at bounding box center [477, 184] width 144 height 16
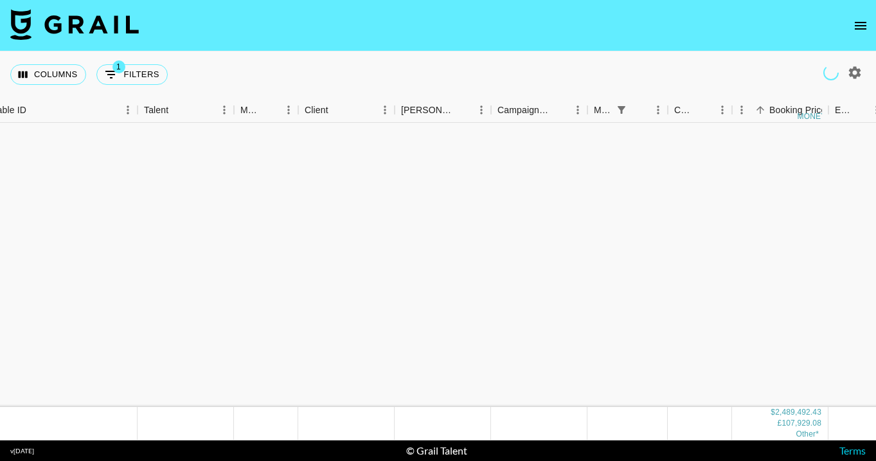
scroll to position [29108, 129]
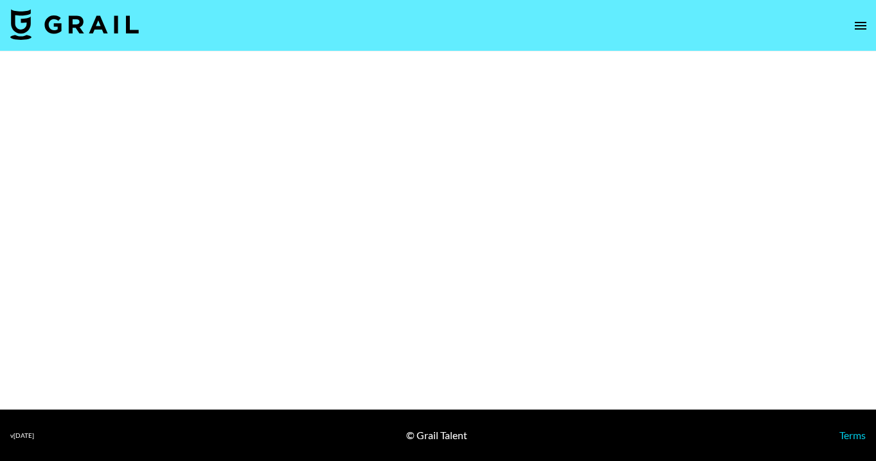
select select "Brand"
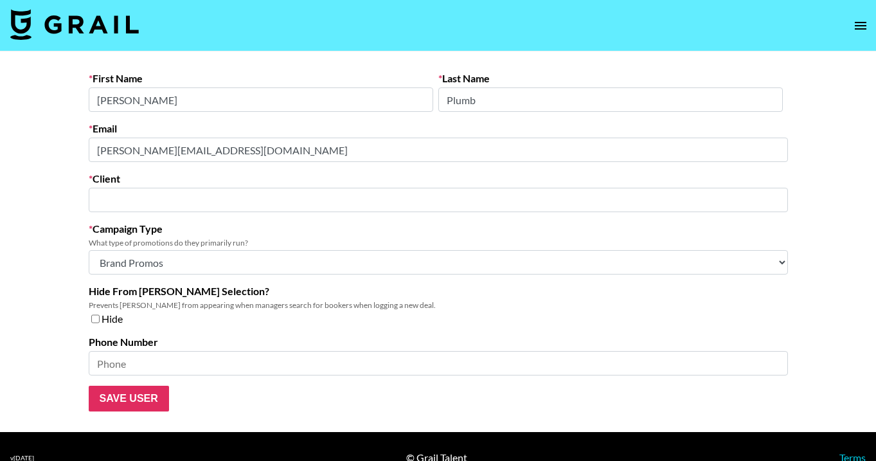
type input "Beginning Boutique"
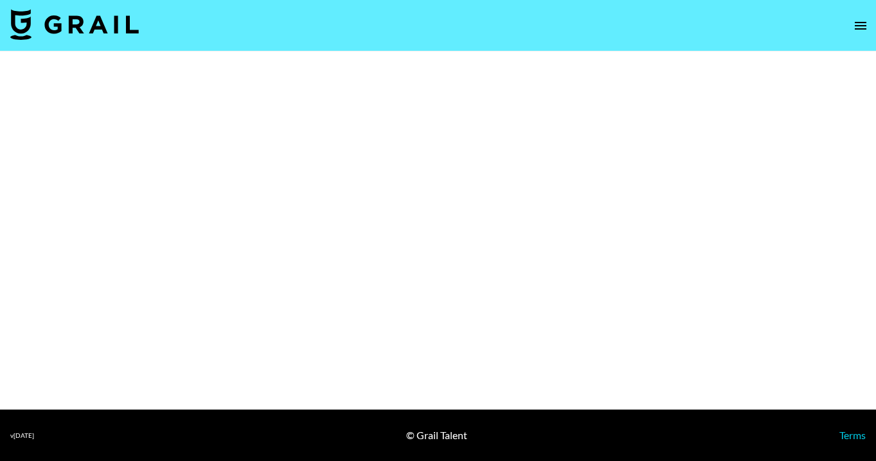
select select "Brand"
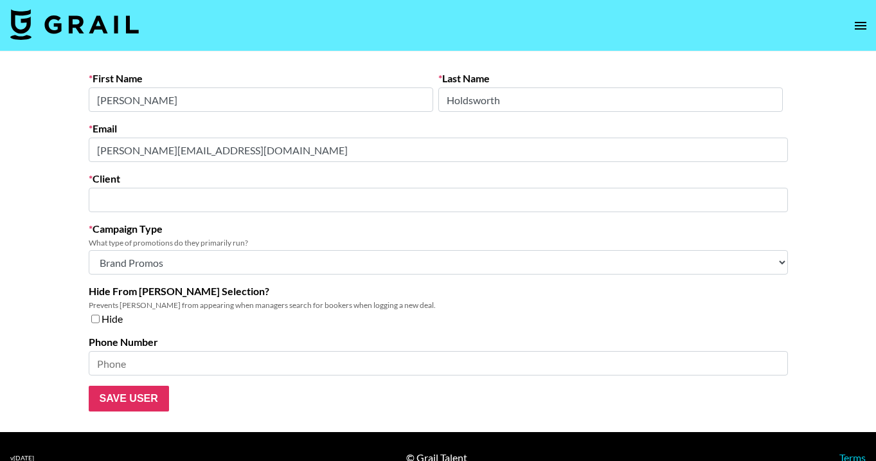
type input "The Trend Social"
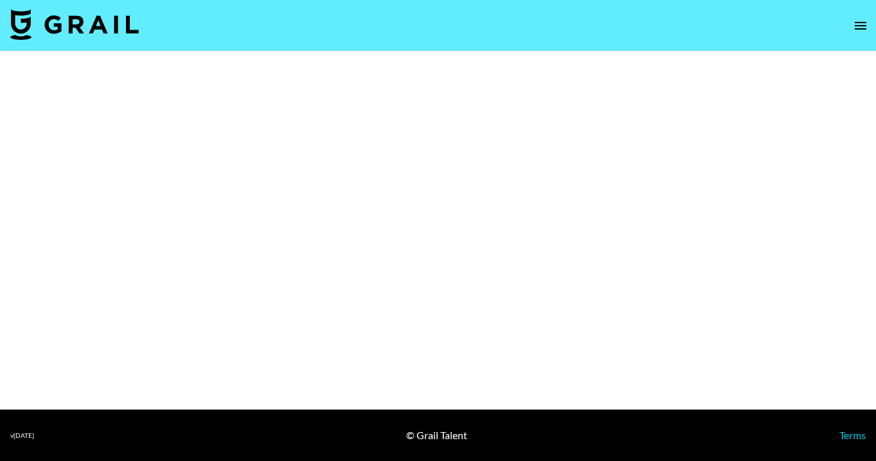
select select "Brand"
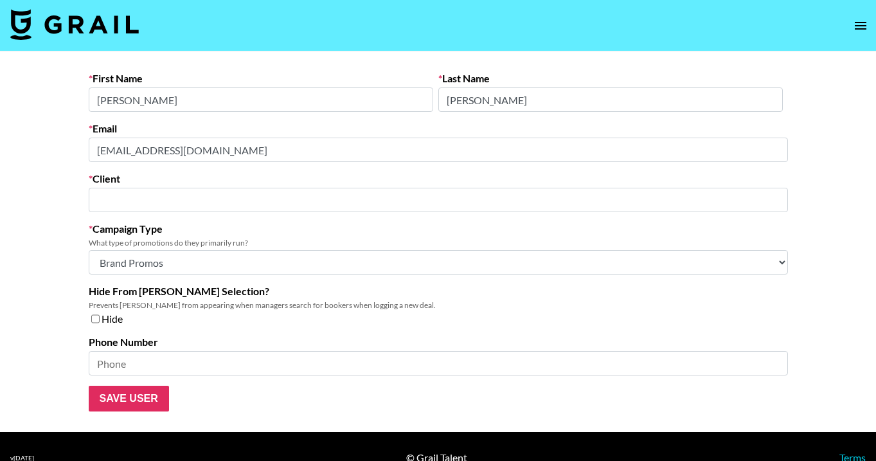
type input "Influential.co"
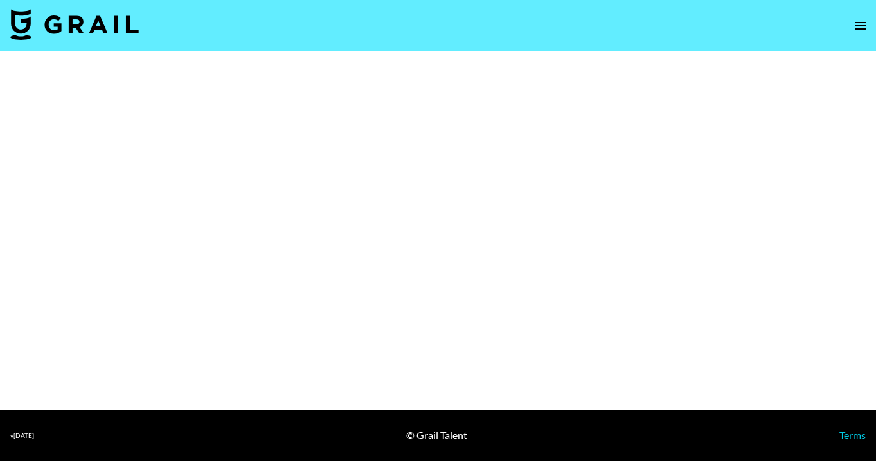
select select "Brand"
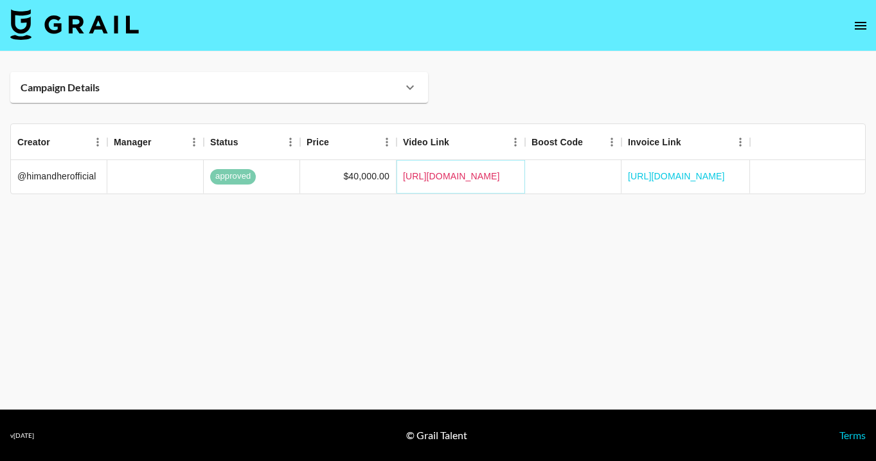
click at [471, 176] on link "https://www.instagram.com/reel/DM5p3e2sZFP/?igsh=MWlrNzI4enNuczc5eA==" at bounding box center [451, 176] width 97 height 13
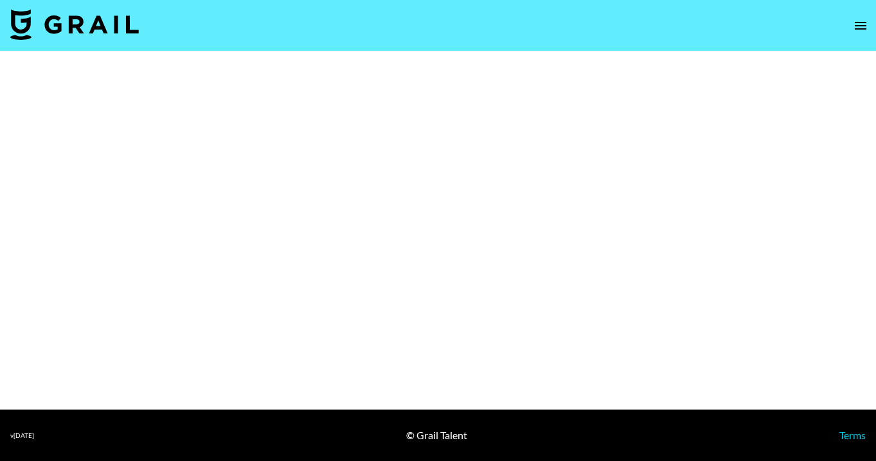
select select "Brand"
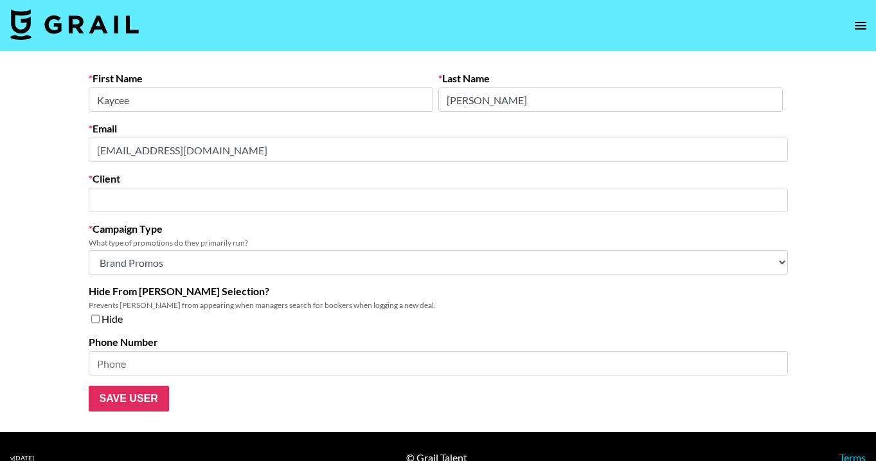
type input "Studio [DOMAIN_NAME]"
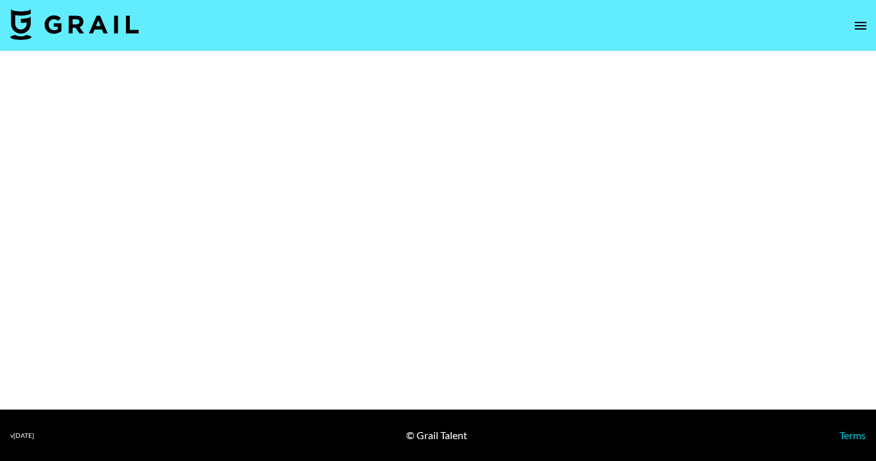
select select "Brand"
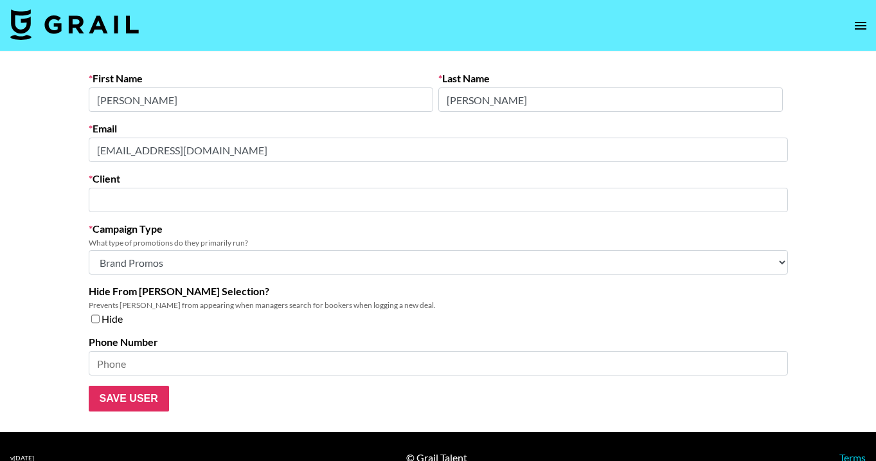
type input "VIVACE"
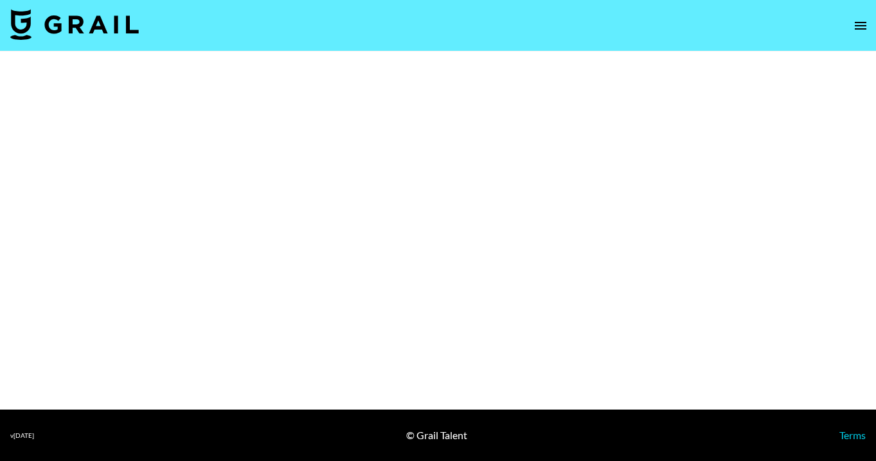
select select "Brand"
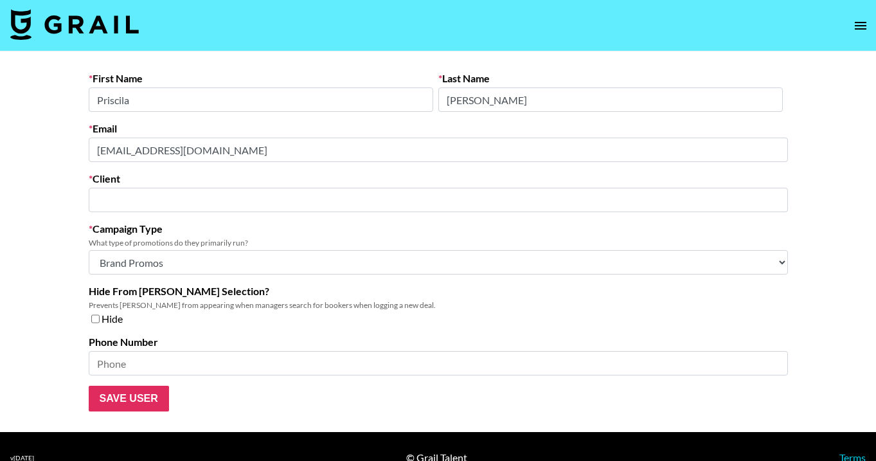
type input "Collectively, Inc."
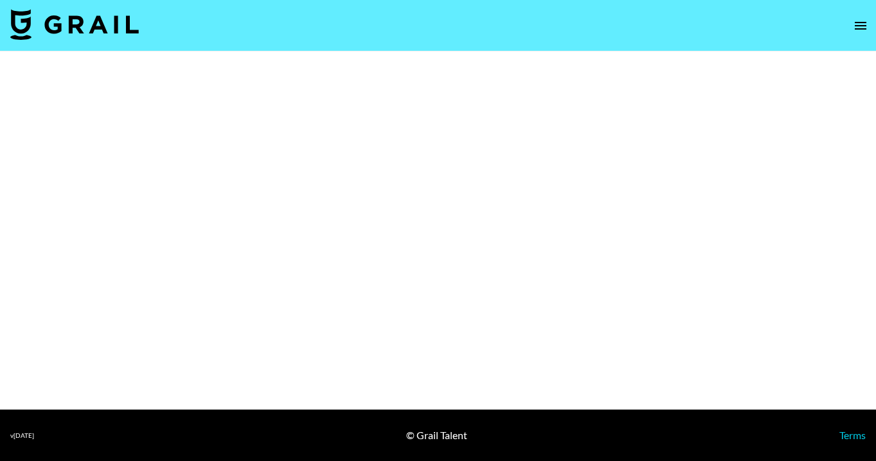
select select "Brand"
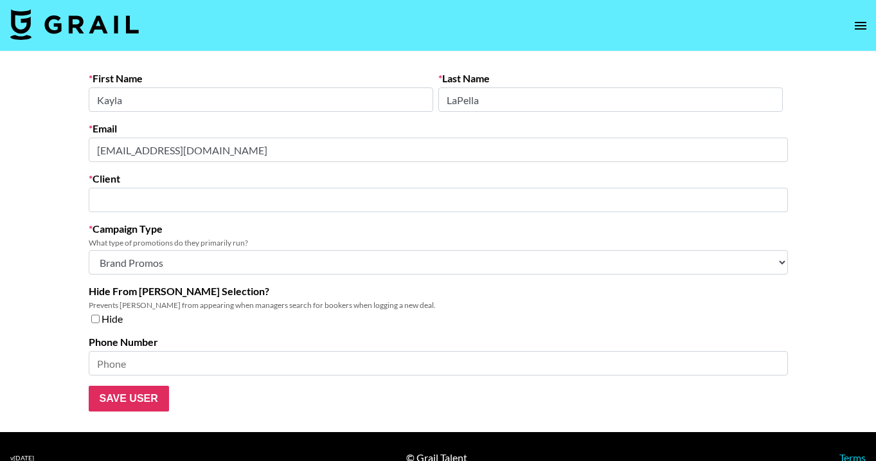
type input "Acceleration Partners"
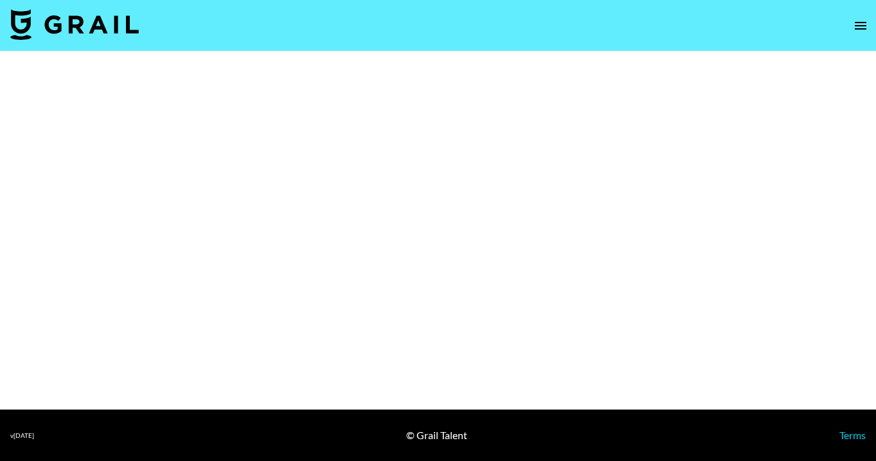
select select "Brand"
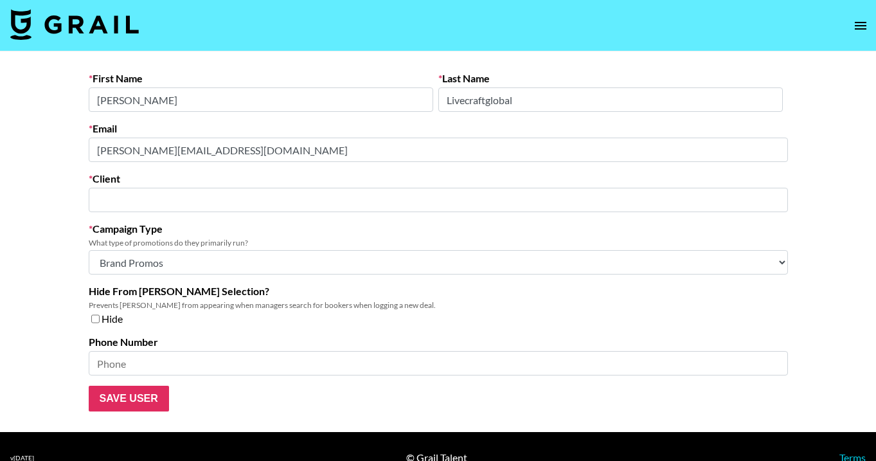
type input "PODEAN LLC"
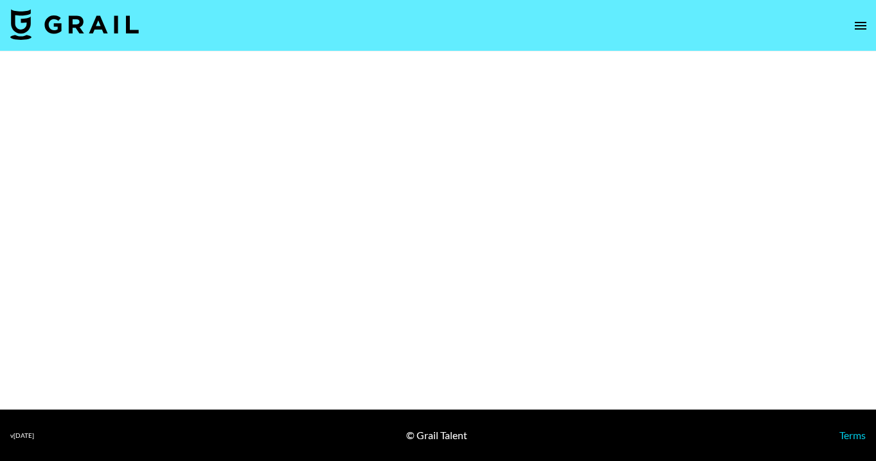
select select "Brand"
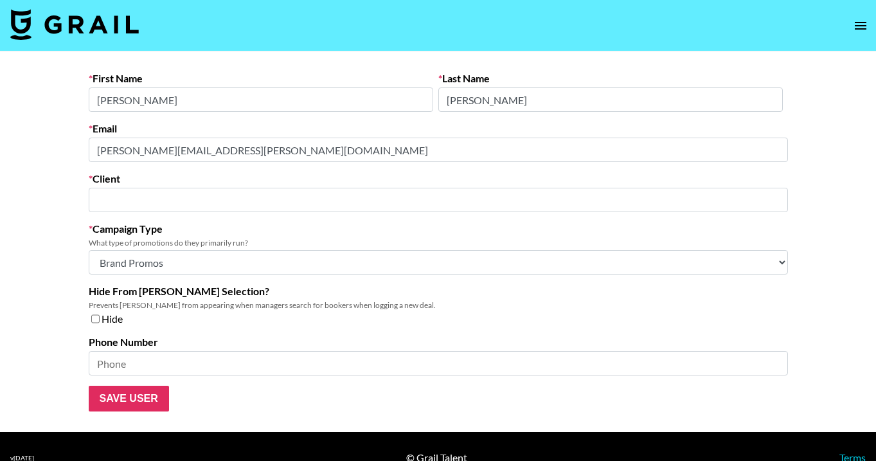
type input "MagicLinks, Inc"
click at [442, 123] on label "Email" at bounding box center [438, 128] width 699 height 13
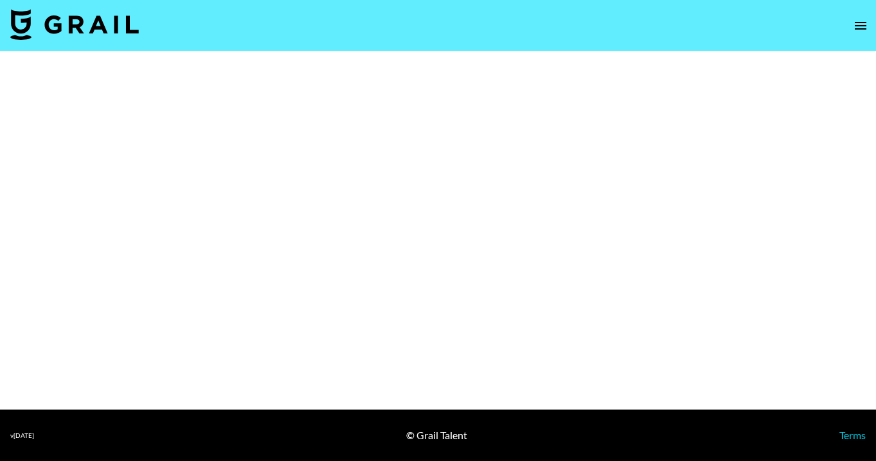
select select "Brand"
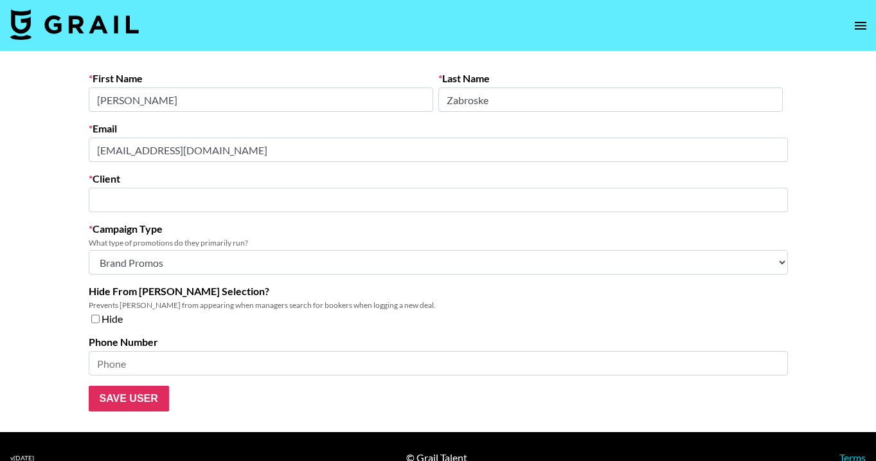
type input "Edit Media Group"
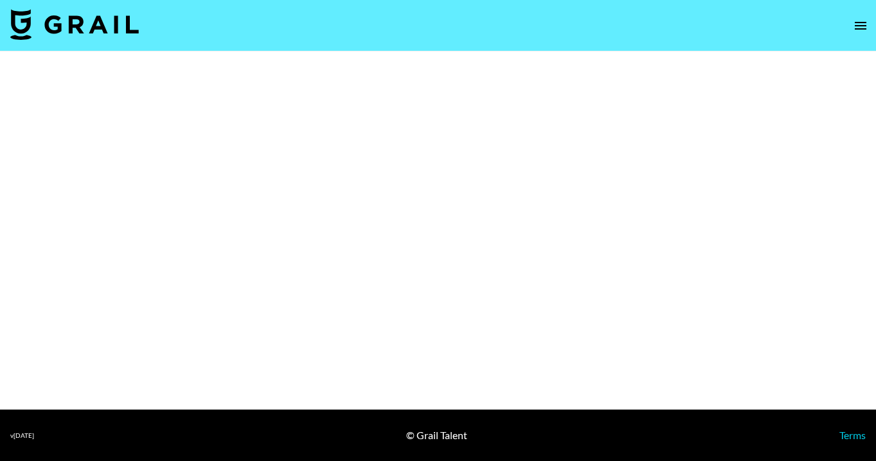
select select "Brand"
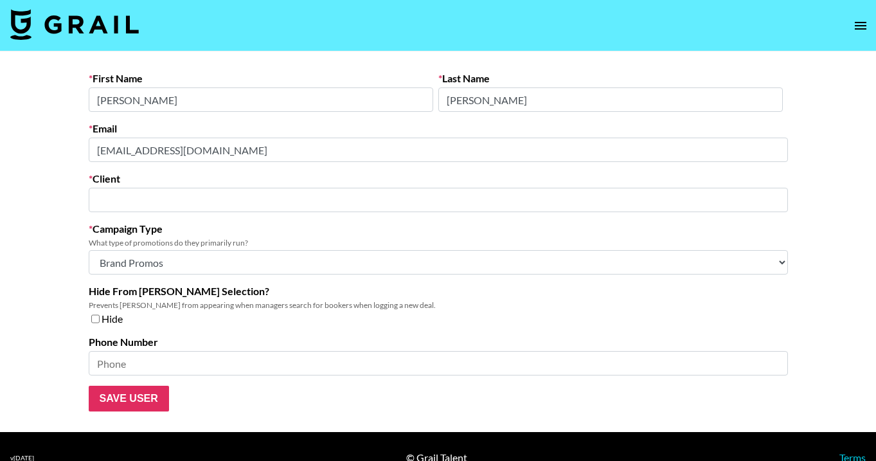
type input "90 Degree By Reflex"
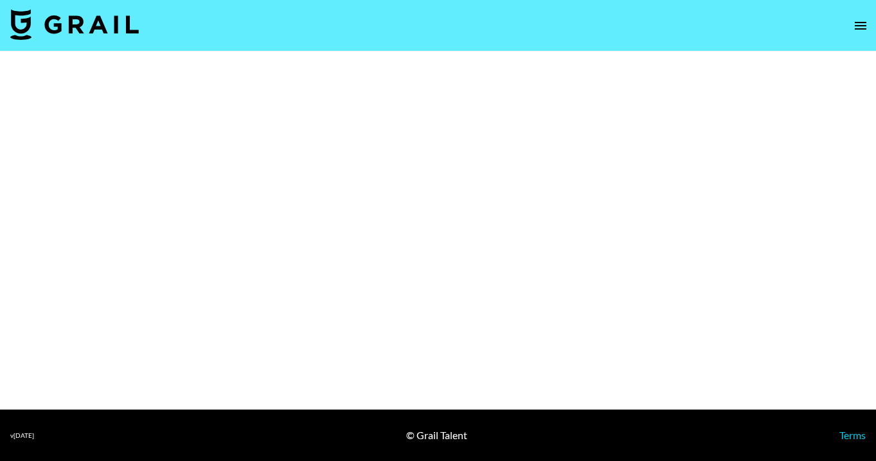
select select "Brand"
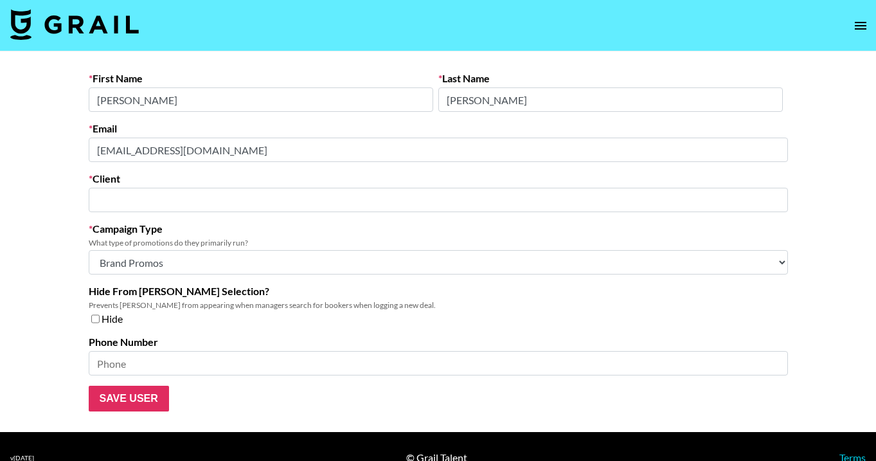
type input "Algae Cooking Club Inc"
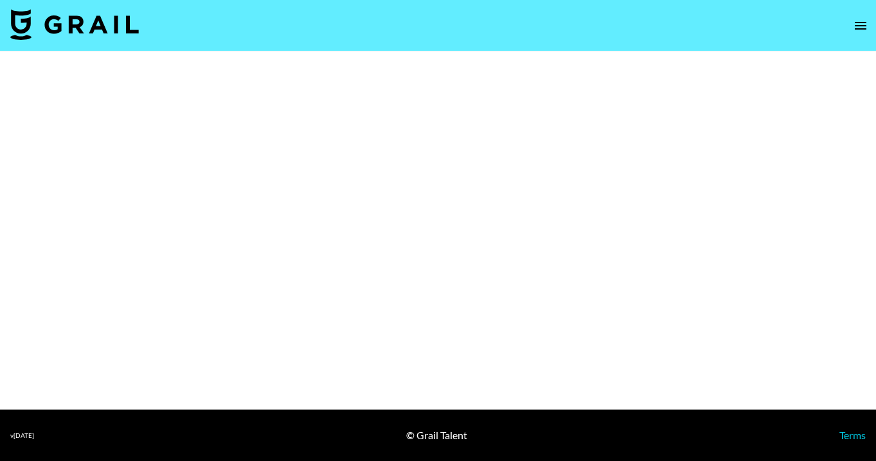
select select "Brand"
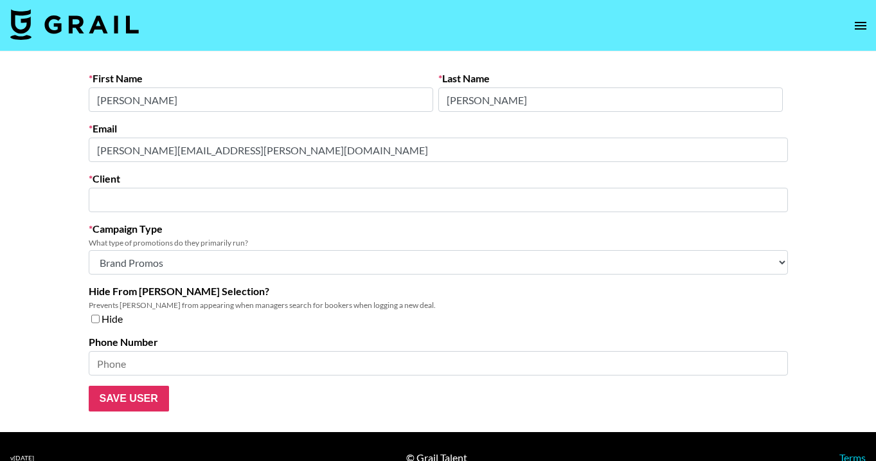
type input "Power Digital Marketing"
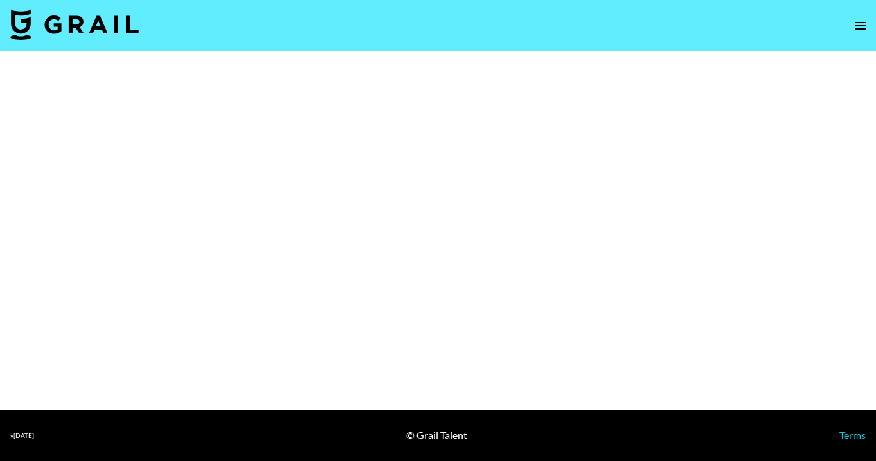
select select "Brand"
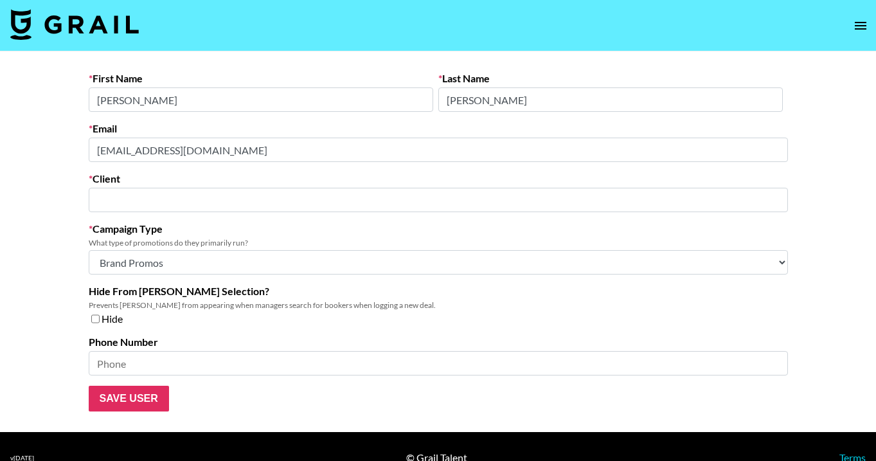
type input "[DOMAIN_NAME]"
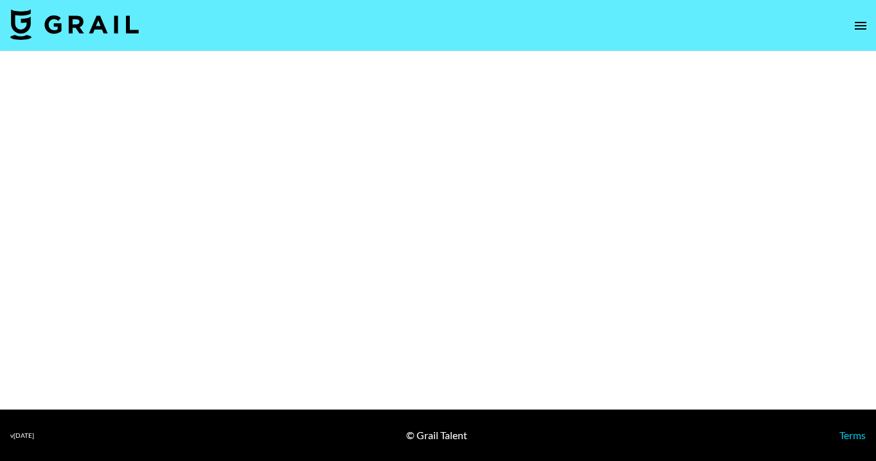
select select "Brand"
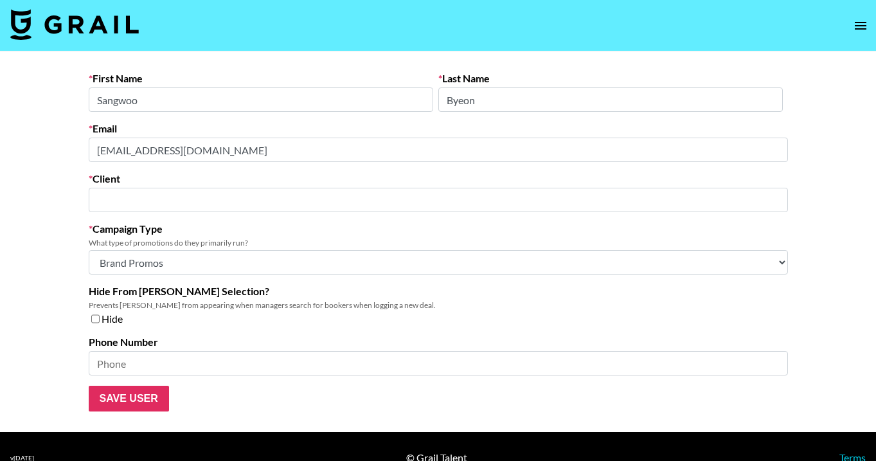
type input "Beauty Selection"
